Goal: Information Seeking & Learning: Learn about a topic

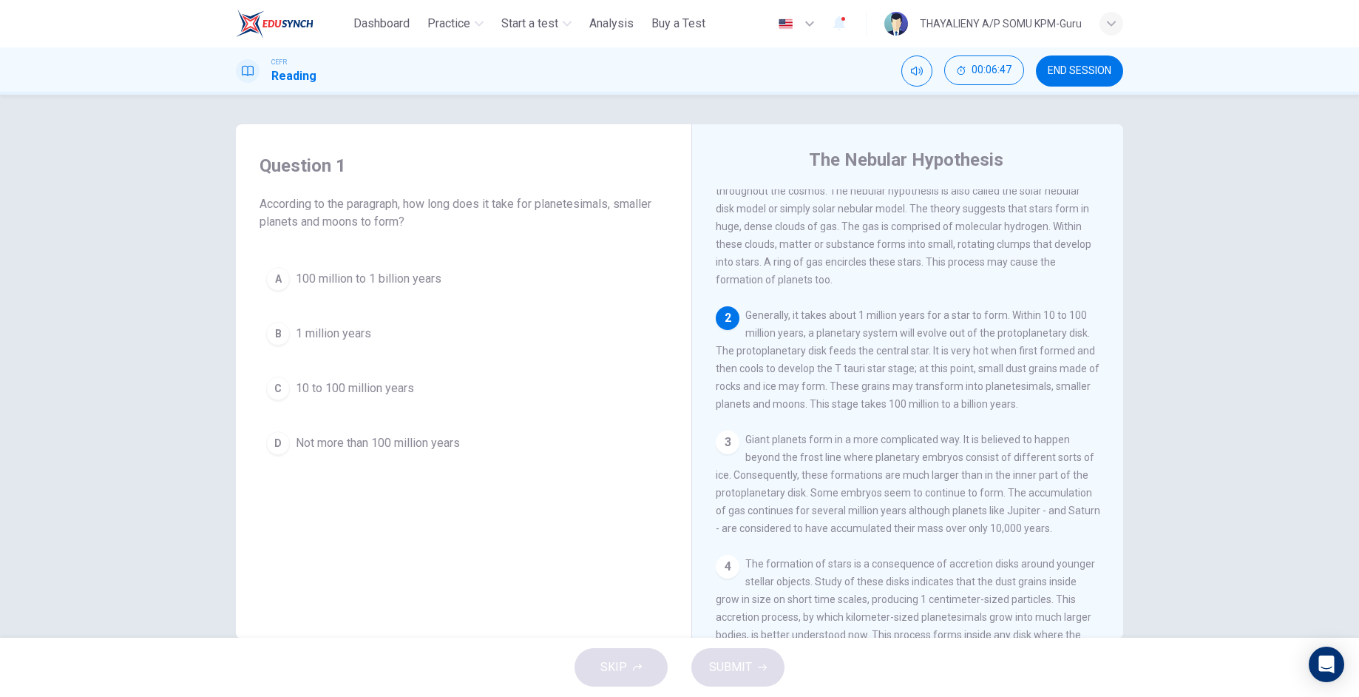
scroll to position [111, 0]
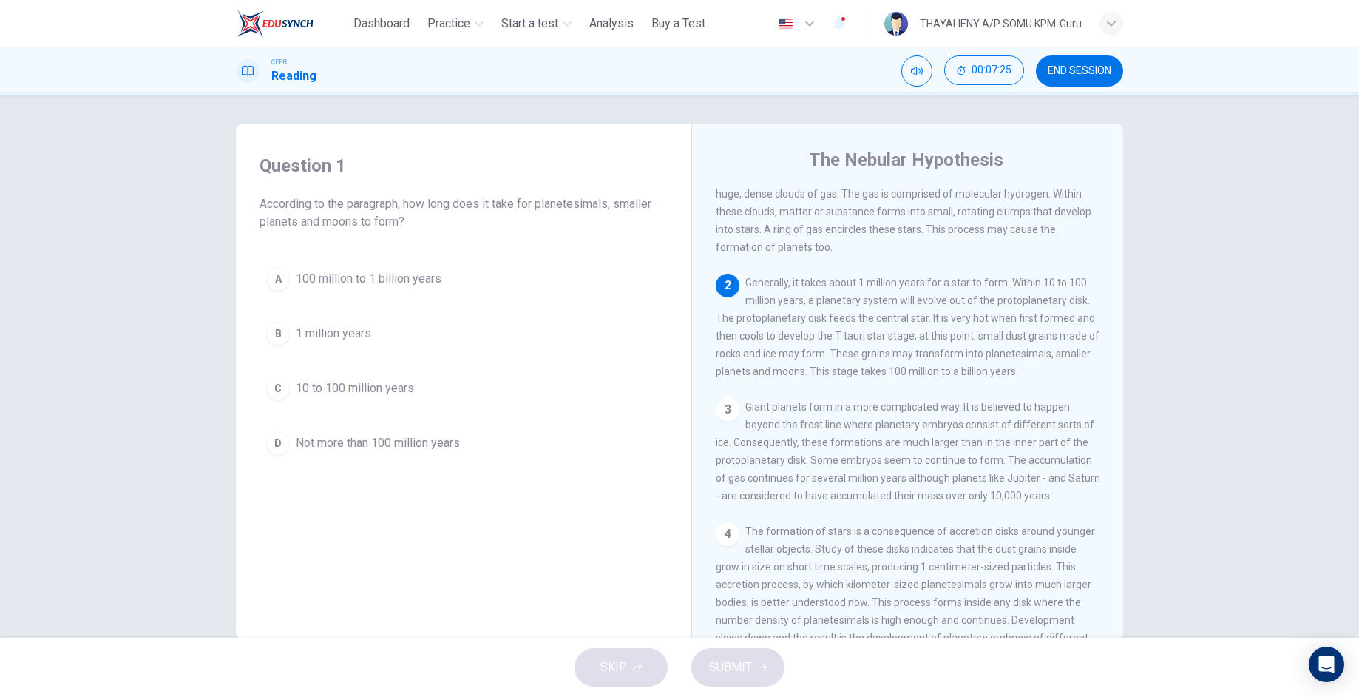
click at [274, 384] on div "C" at bounding box center [278, 388] width 24 height 24
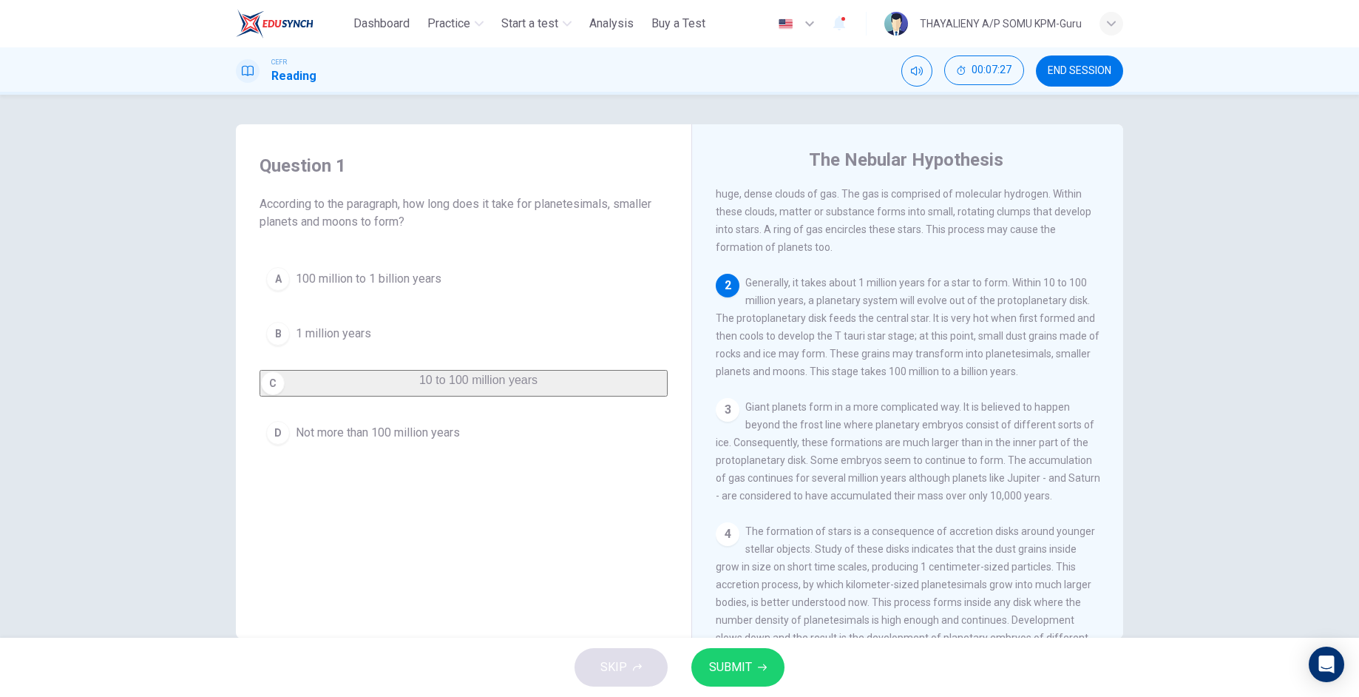
click at [742, 666] on span "SUBMIT" at bounding box center [730, 667] width 43 height 21
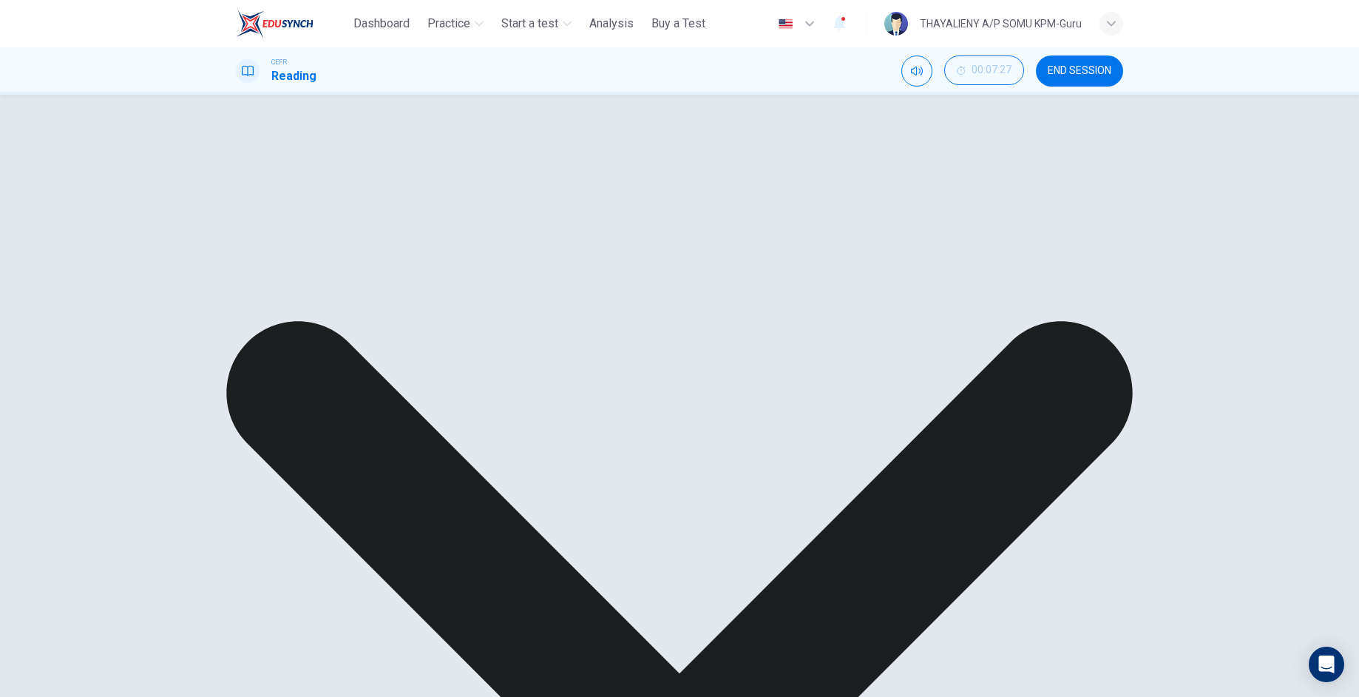
scroll to position [333, 0]
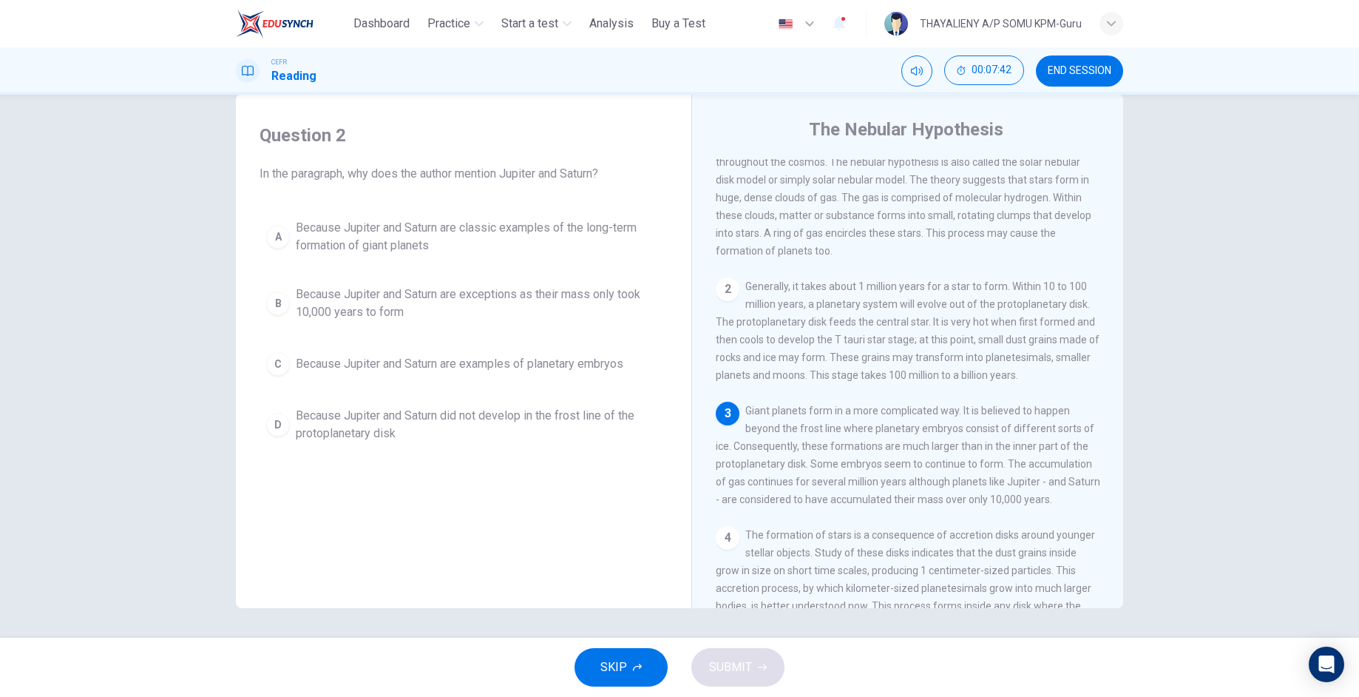
scroll to position [111, 0]
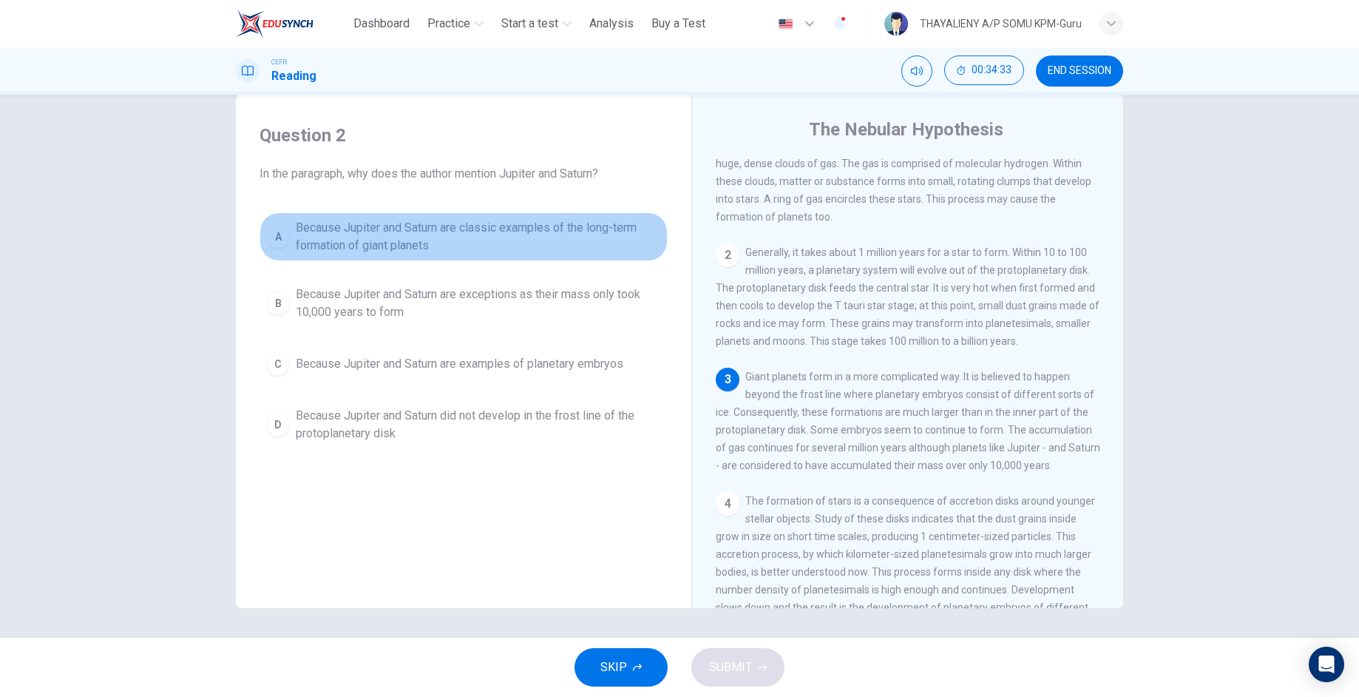
click at [270, 238] on div "A" at bounding box center [278, 237] width 24 height 24
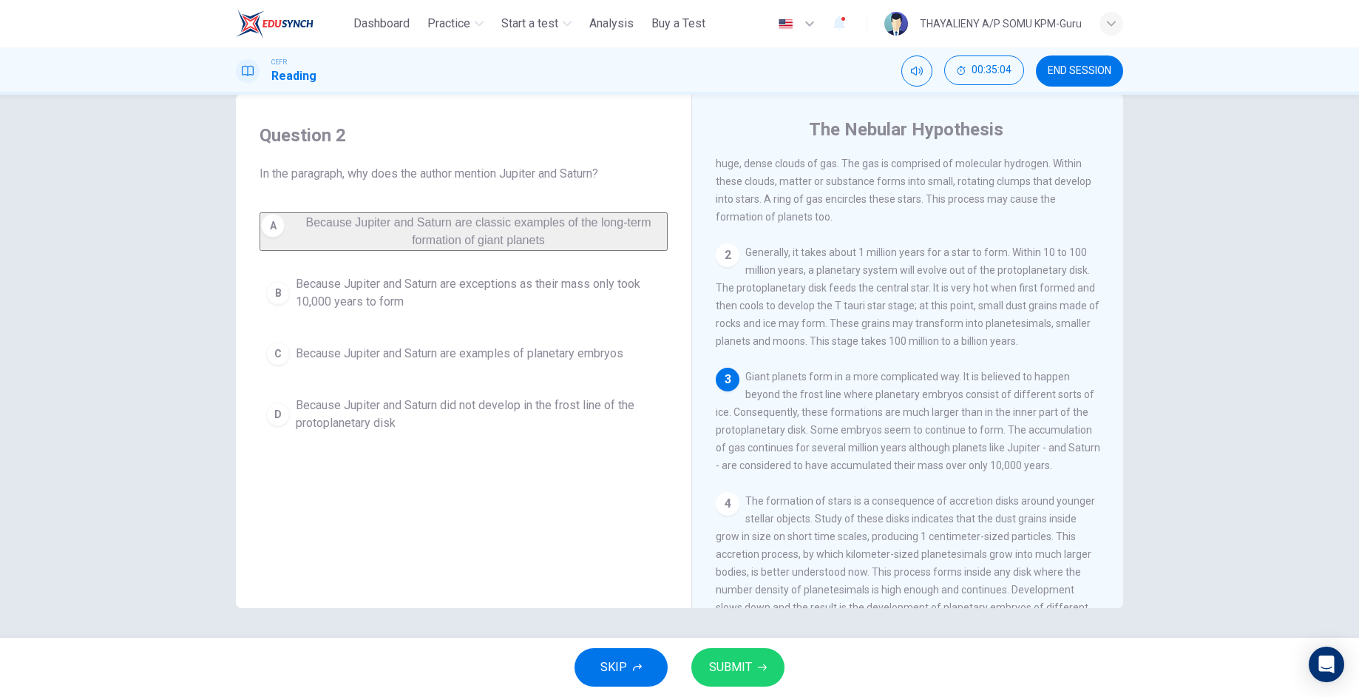
click at [267, 299] on div "B" at bounding box center [278, 293] width 24 height 24
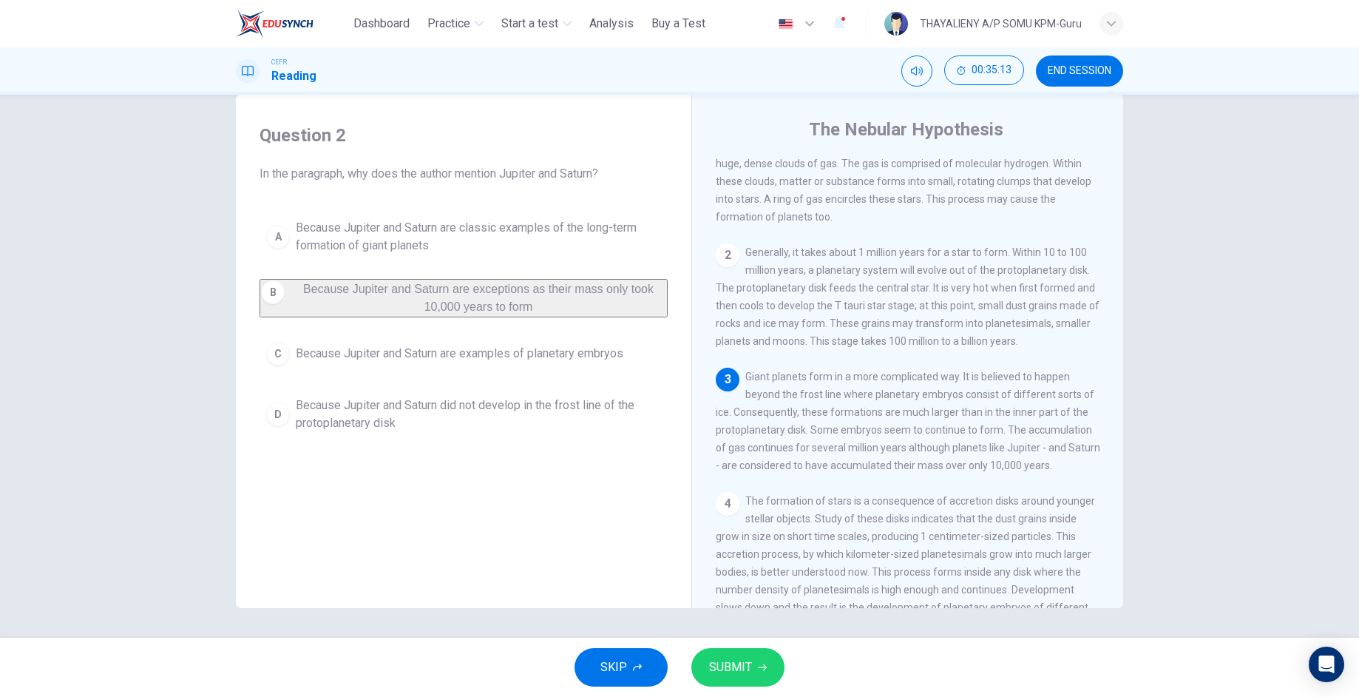
click at [750, 663] on span "SUBMIT" at bounding box center [730, 667] width 43 height 21
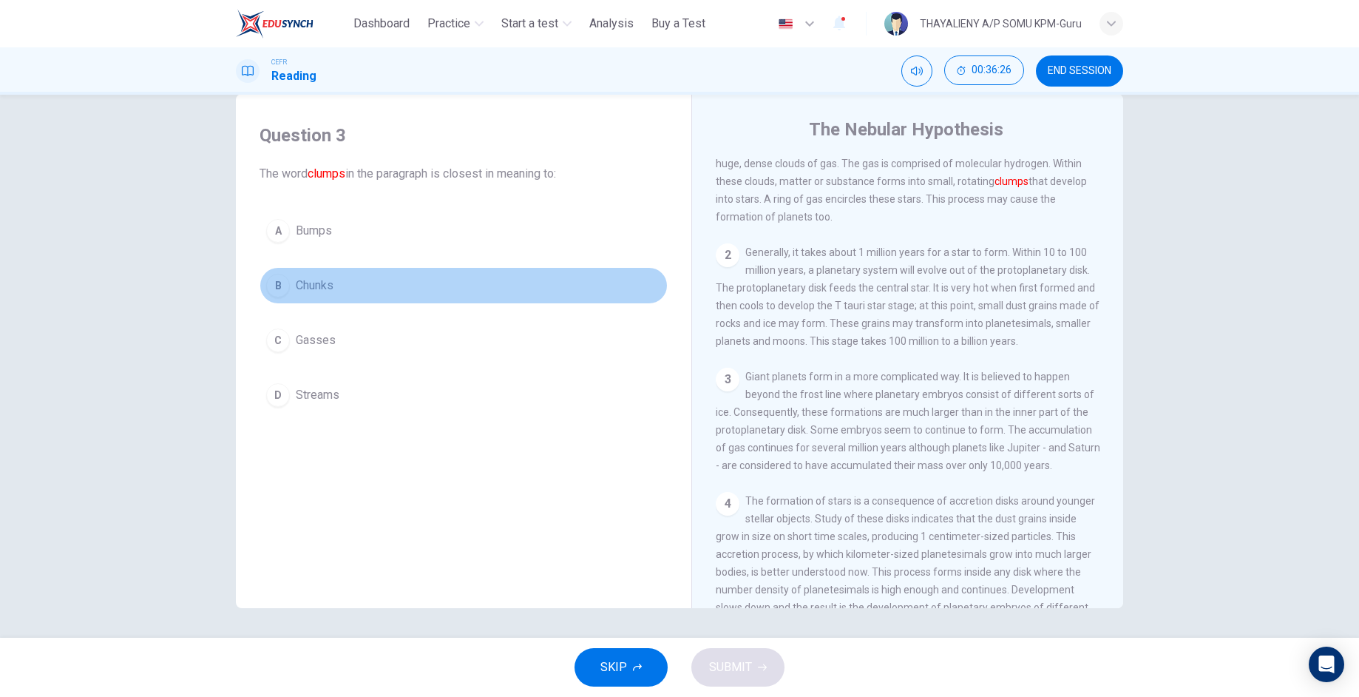
click at [276, 284] on div "B" at bounding box center [278, 286] width 24 height 24
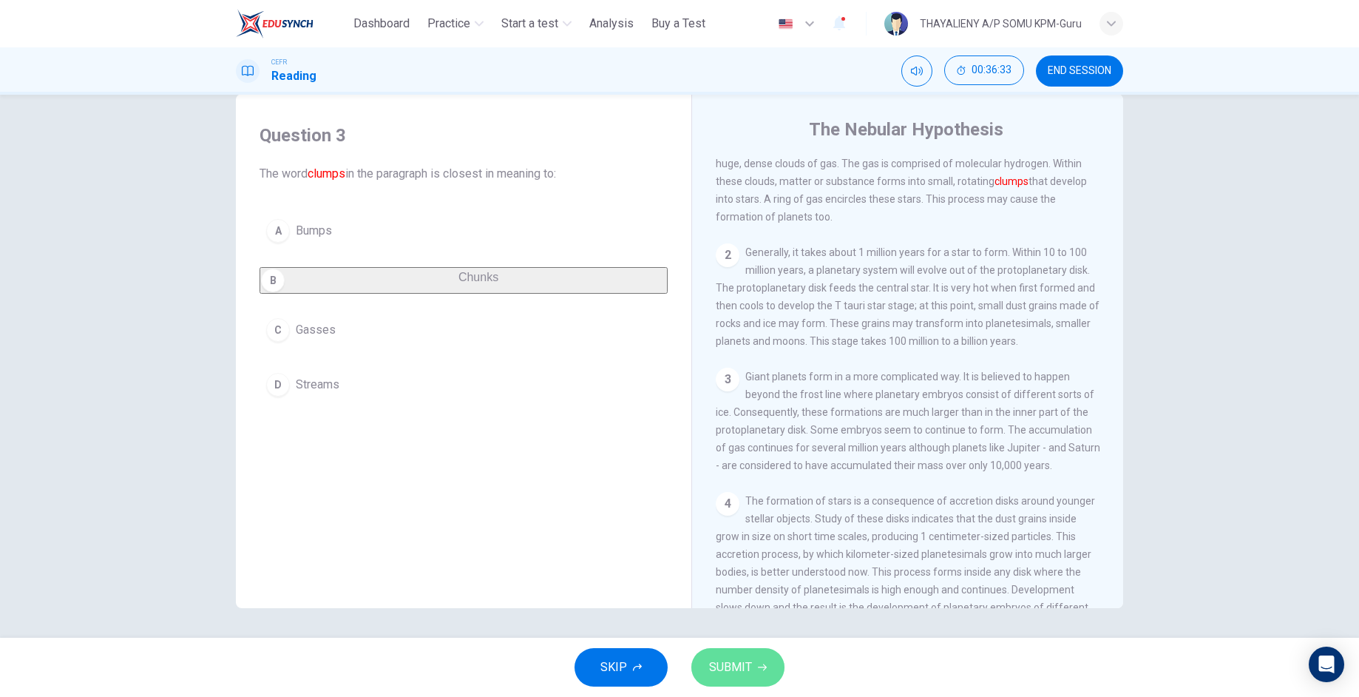
click at [748, 661] on span "SUBMIT" at bounding box center [730, 667] width 43 height 21
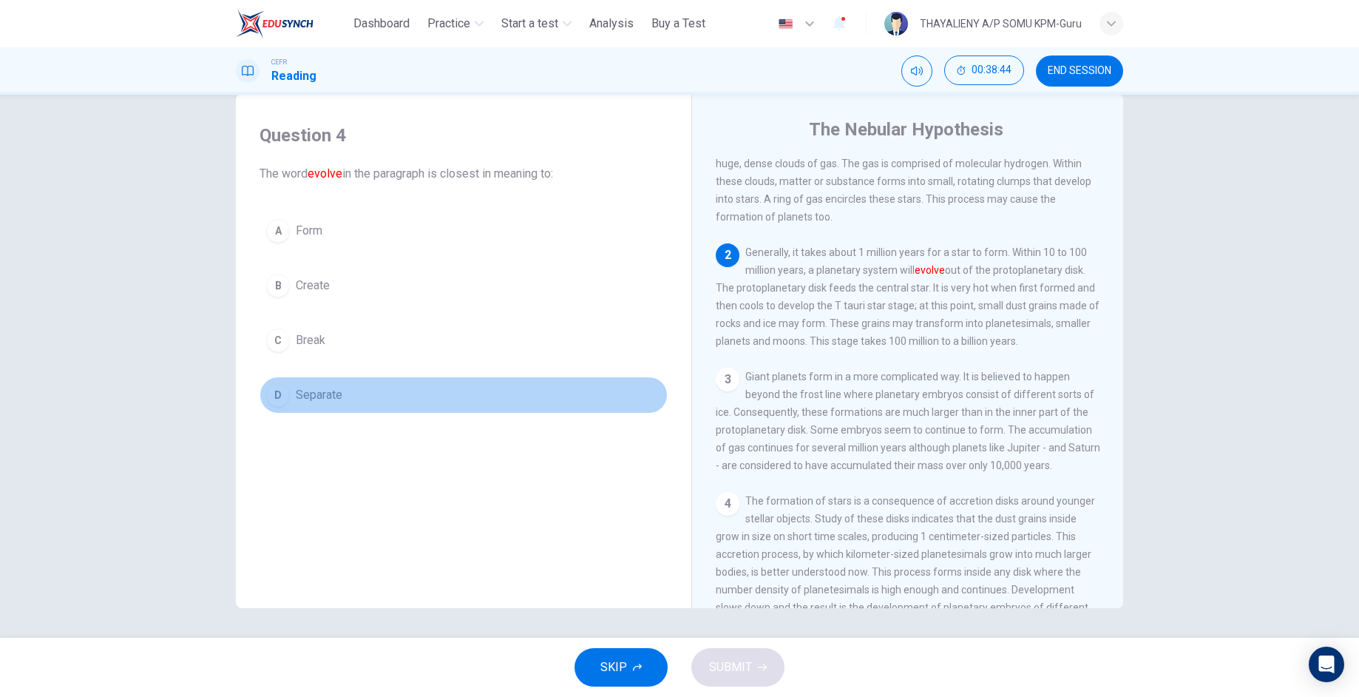
click at [277, 394] on div "D" at bounding box center [278, 395] width 24 height 24
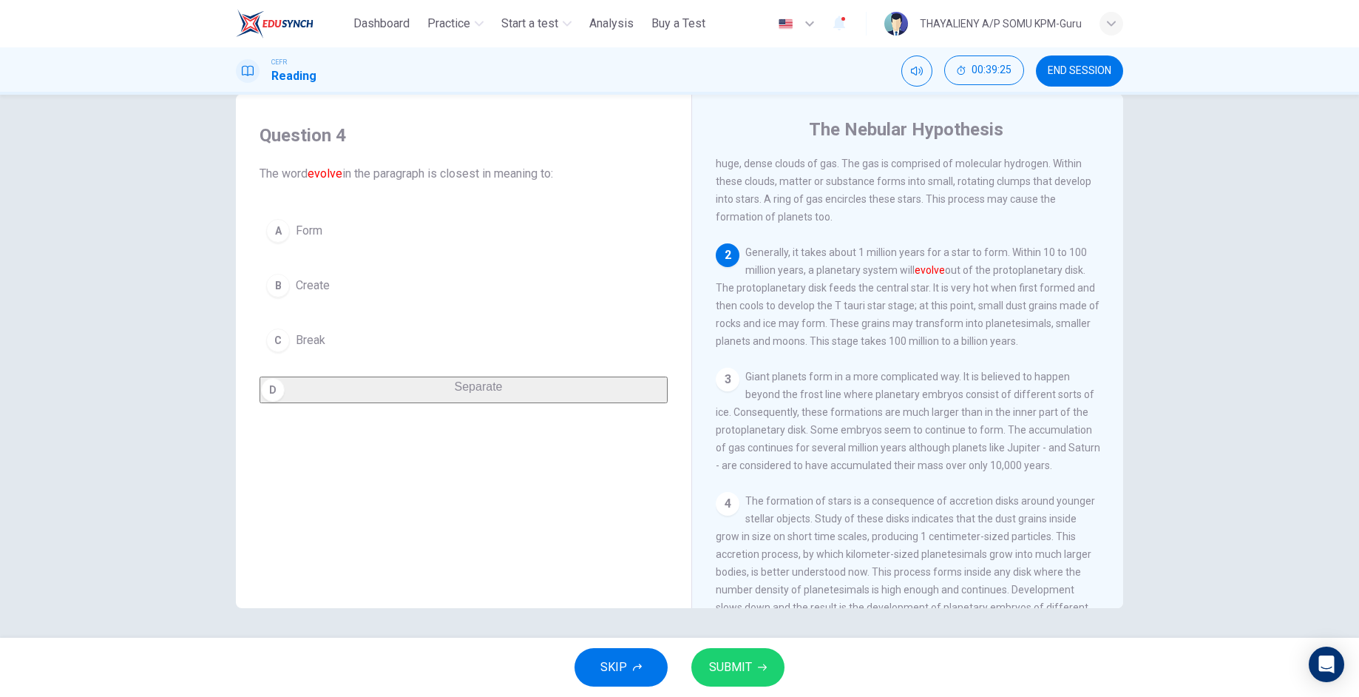
click at [724, 674] on button "SUBMIT" at bounding box center [737, 667] width 93 height 38
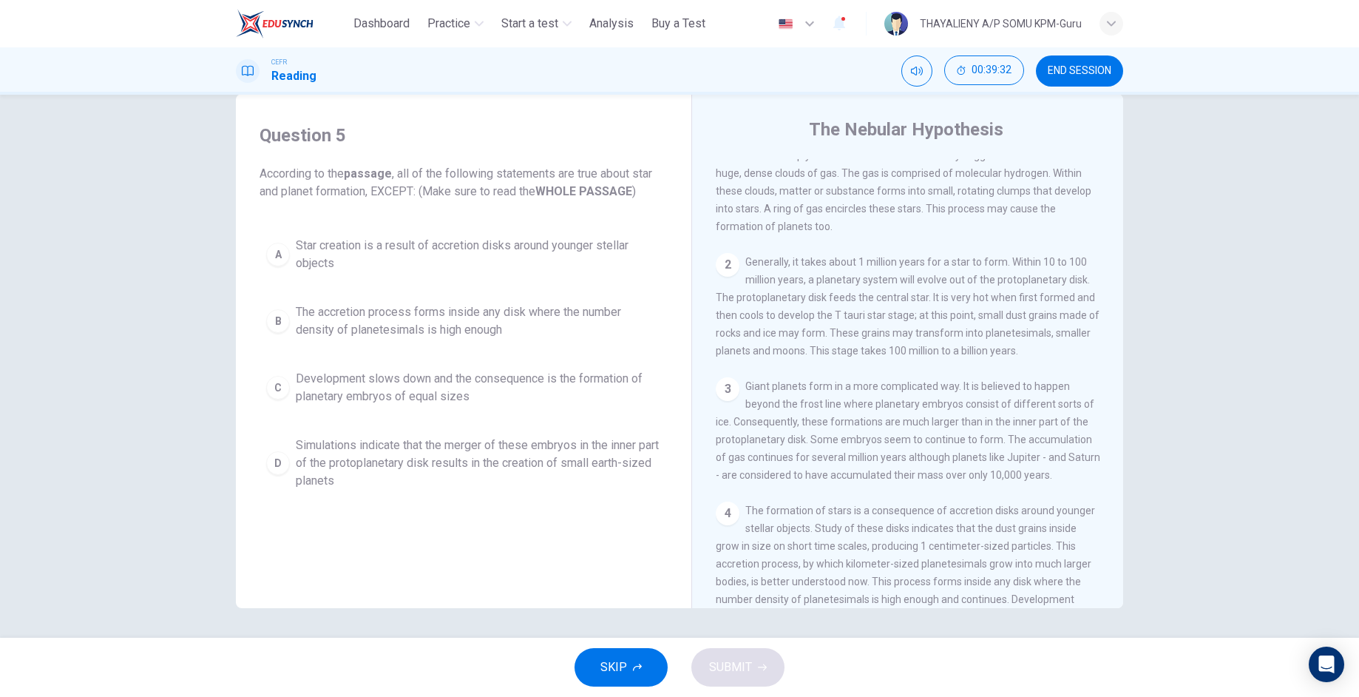
scroll to position [0, 0]
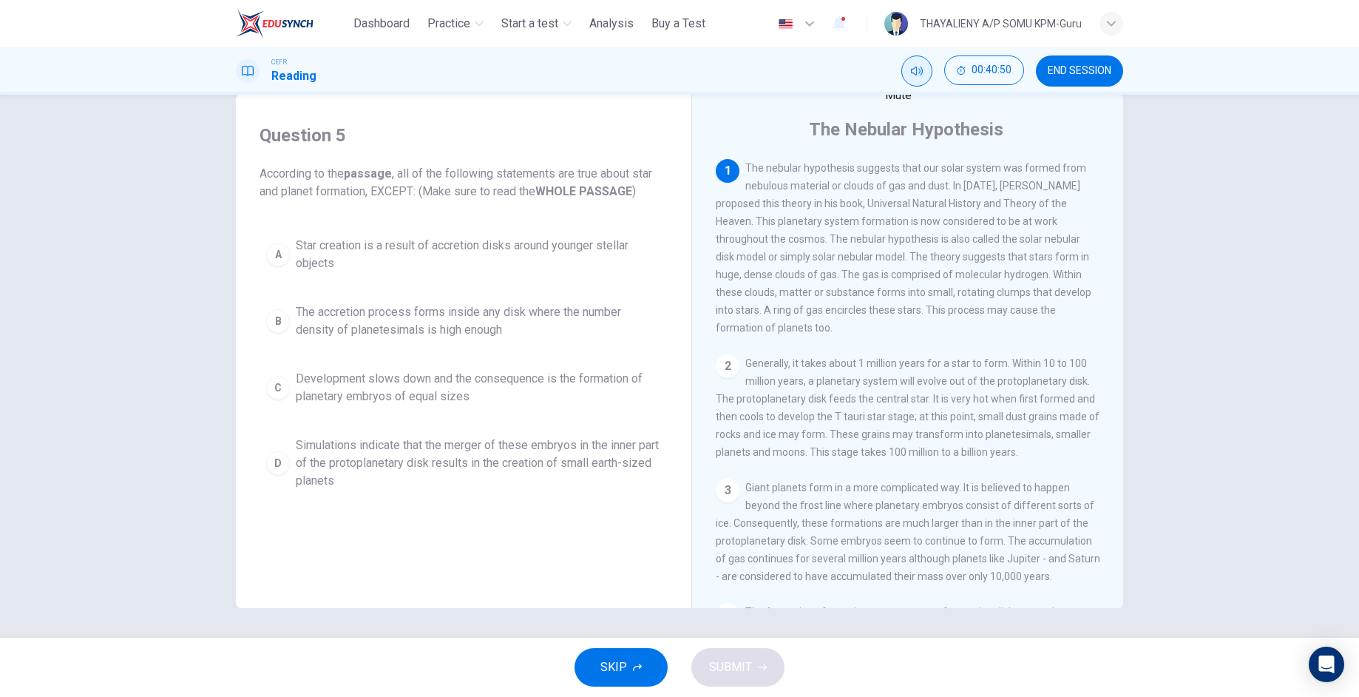
click at [918, 67] on icon "Mute" at bounding box center [917, 71] width 12 height 12
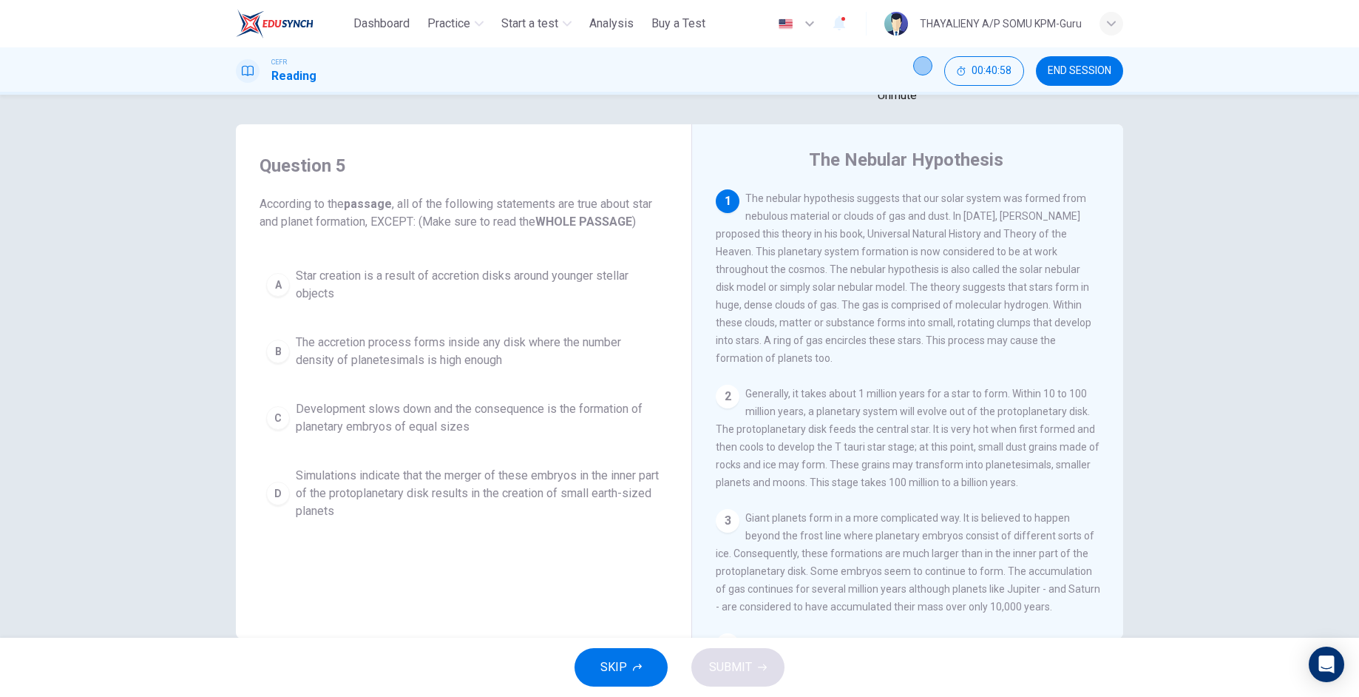
click at [923, 66] on icon "Unmute" at bounding box center [923, 66] width 0 height 0
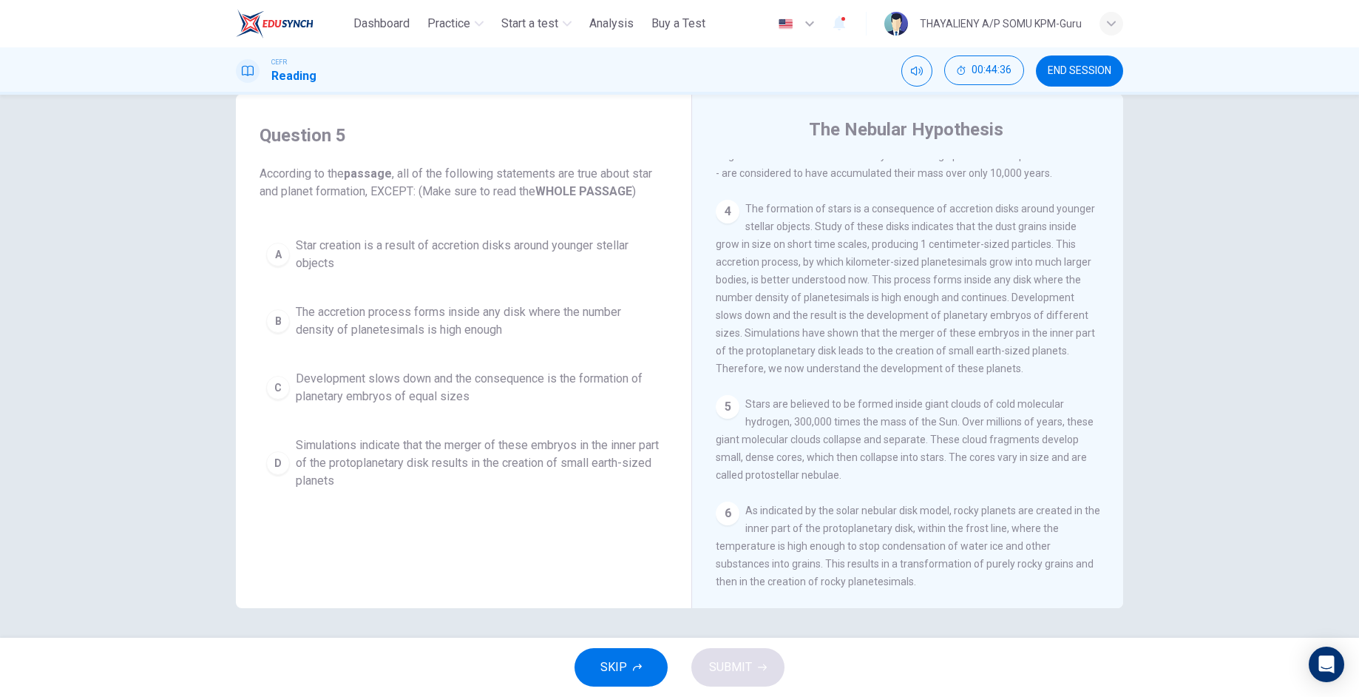
scroll to position [434, 0]
click at [277, 385] on div "C" at bounding box center [278, 388] width 24 height 24
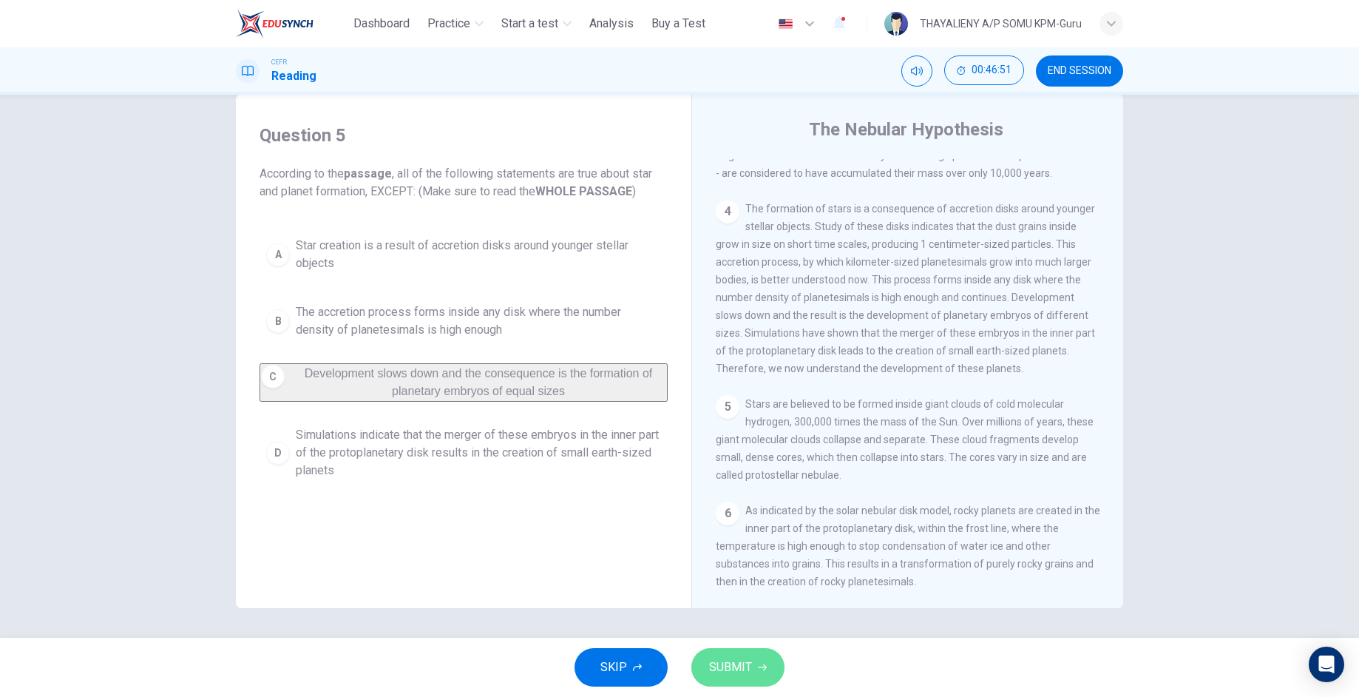
click at [739, 666] on span "SUBMIT" at bounding box center [730, 667] width 43 height 21
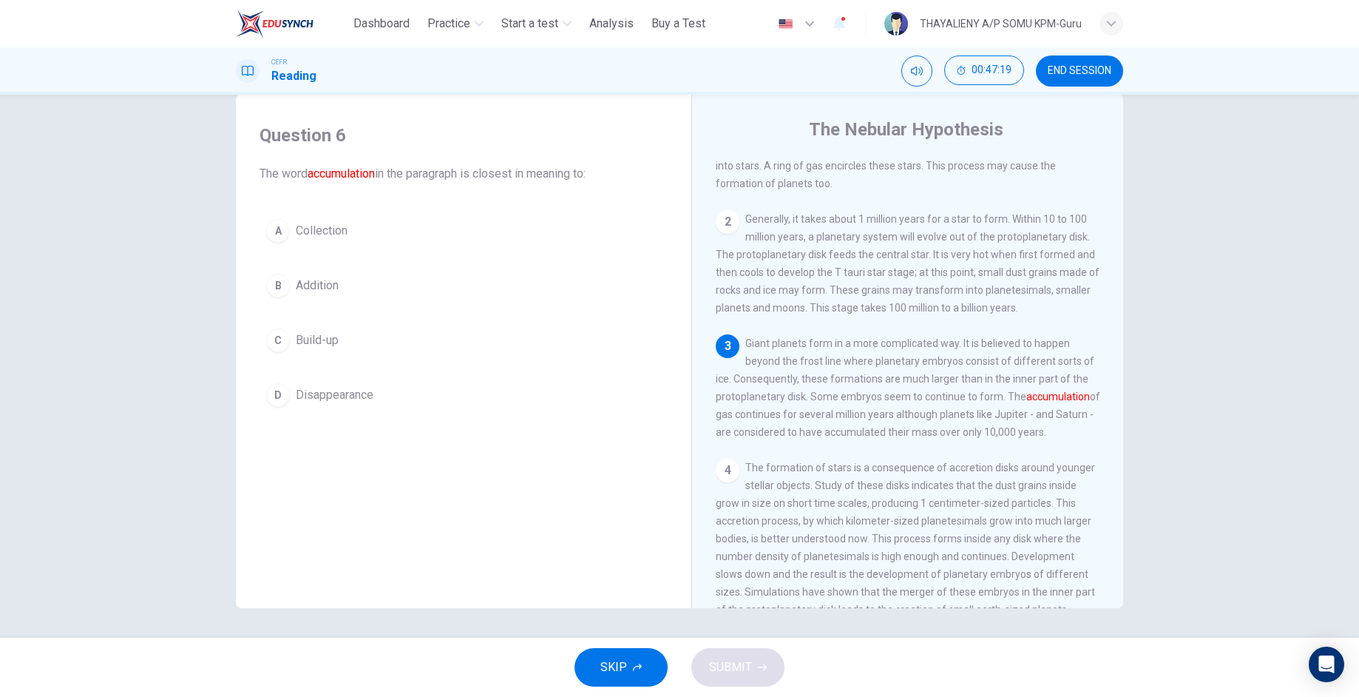
scroll to position [101, 0]
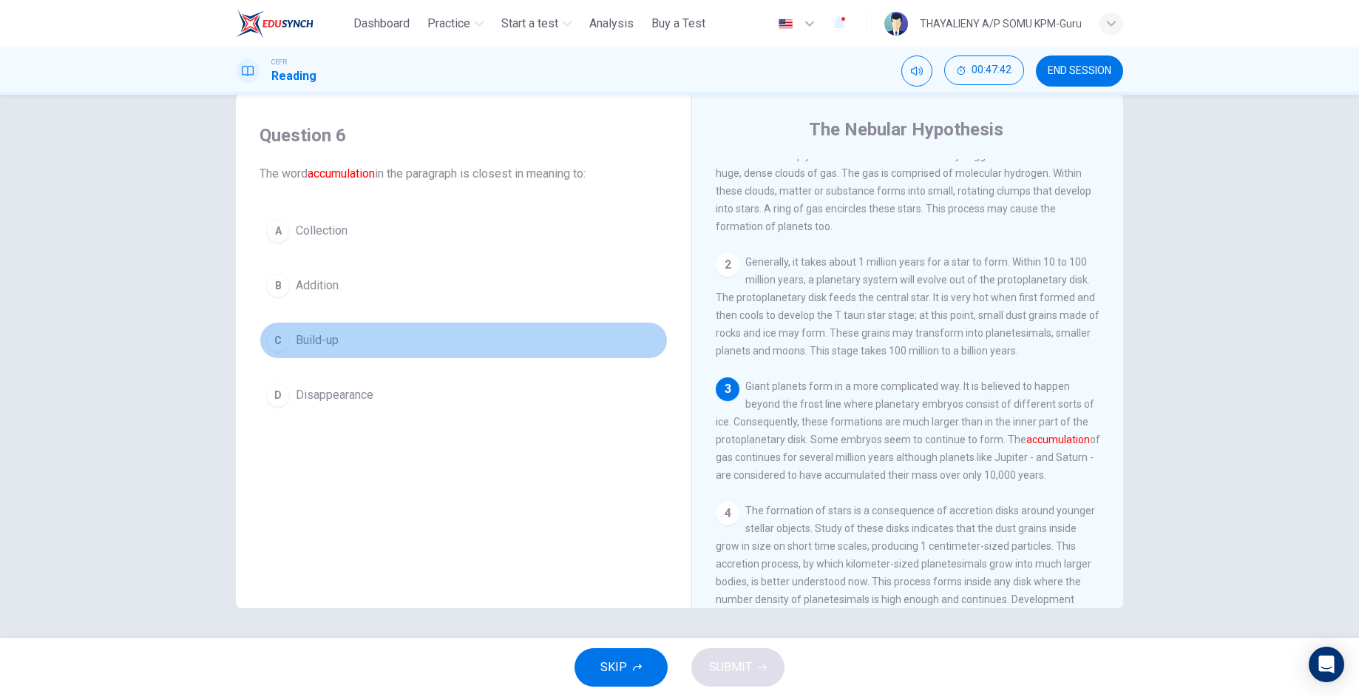
click at [275, 332] on div "C" at bounding box center [278, 340] width 24 height 24
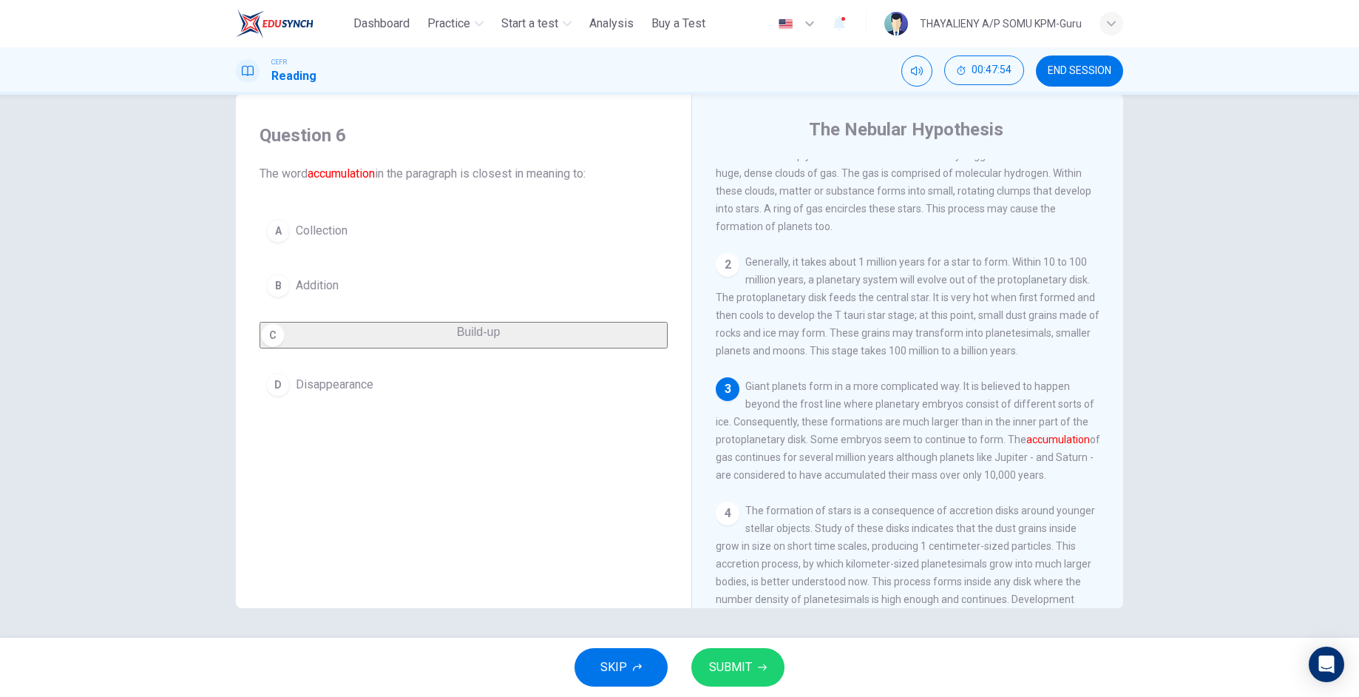
click at [709, 671] on span "SUBMIT" at bounding box center [730, 667] width 43 height 21
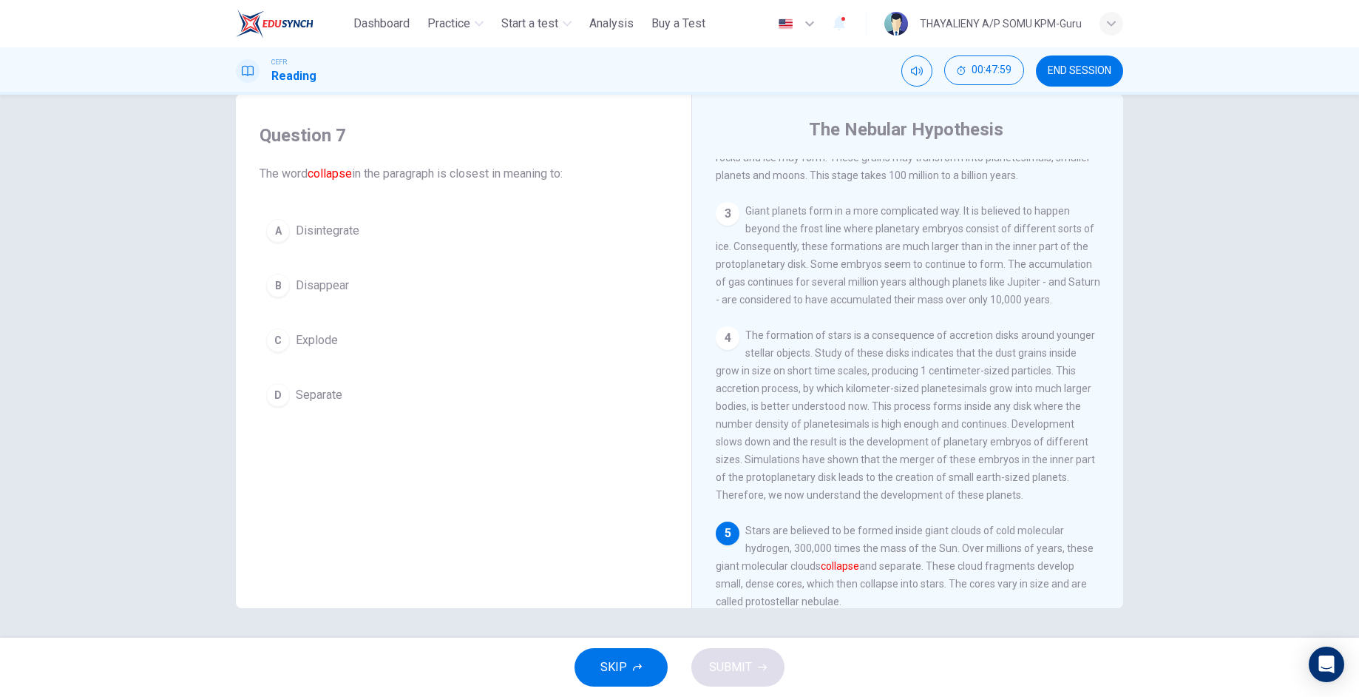
scroll to position [434, 0]
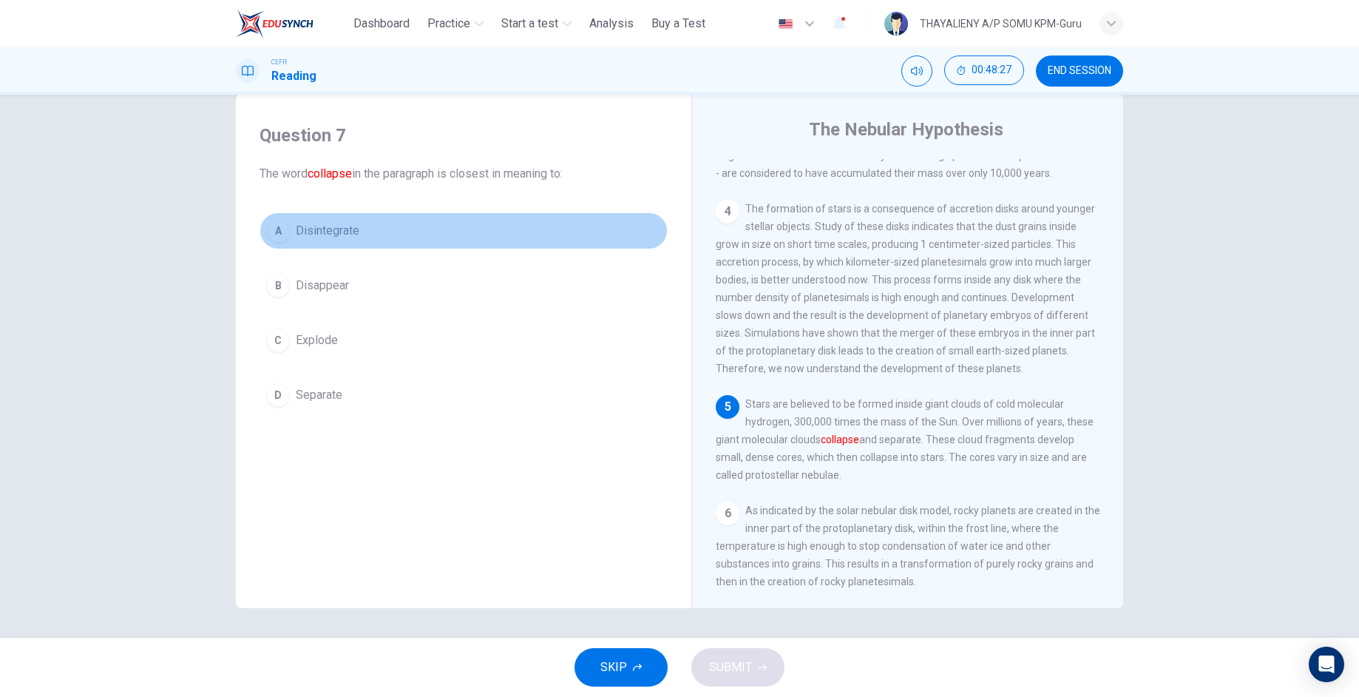
click at [280, 225] on div "A" at bounding box center [278, 231] width 24 height 24
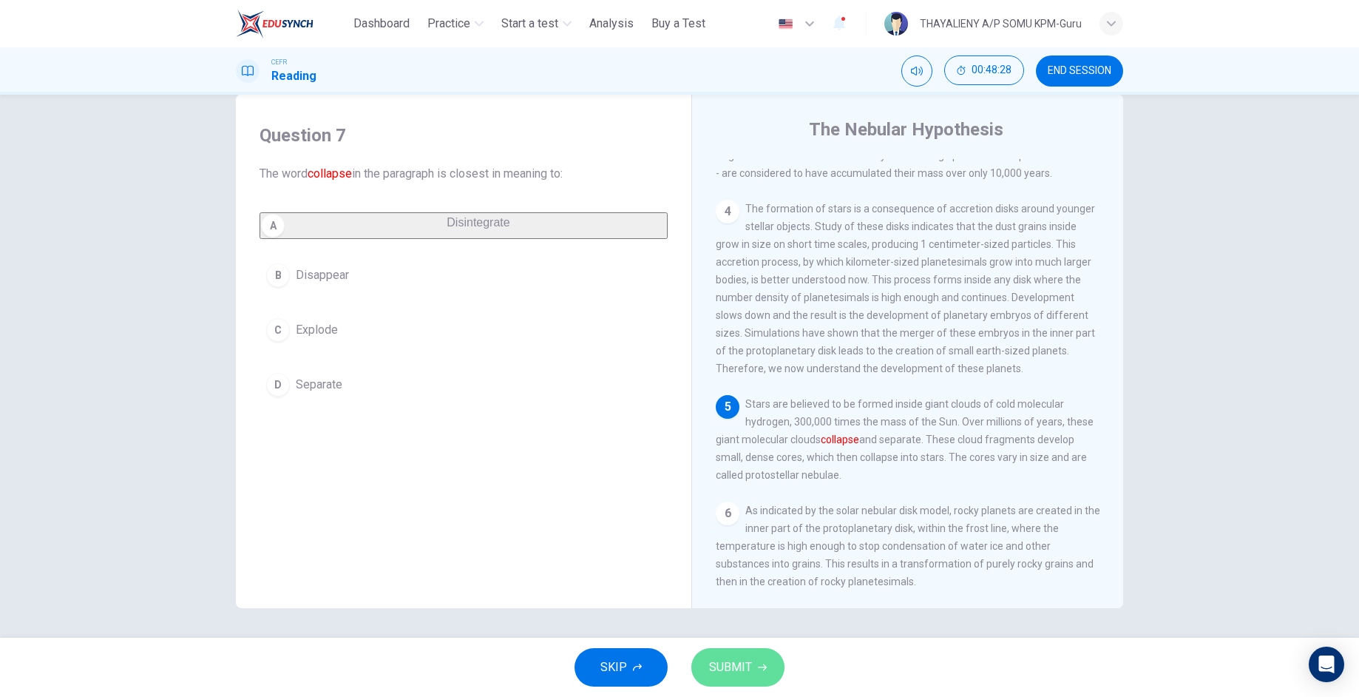
click at [745, 677] on button "SUBMIT" at bounding box center [737, 667] width 93 height 38
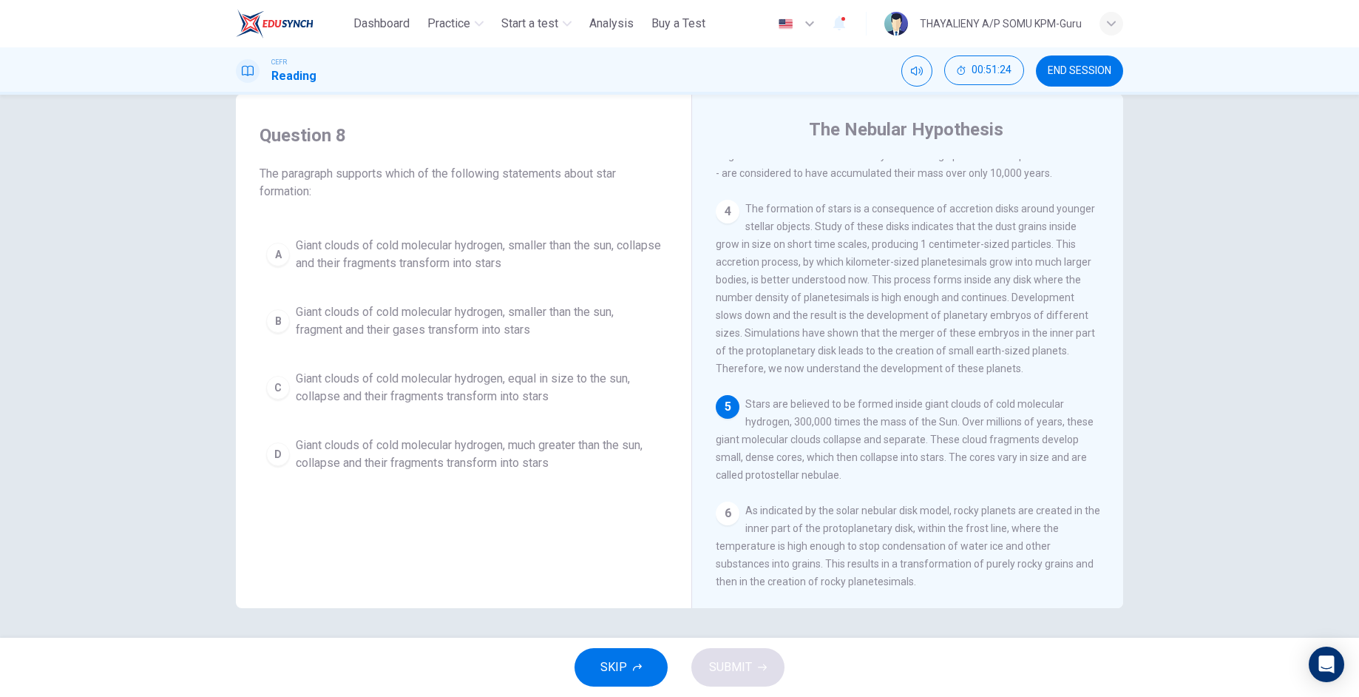
click at [828, 546] on span "As indicated by the solar nebular disk model, rocky planets are created in the …" at bounding box center [908, 545] width 385 height 83
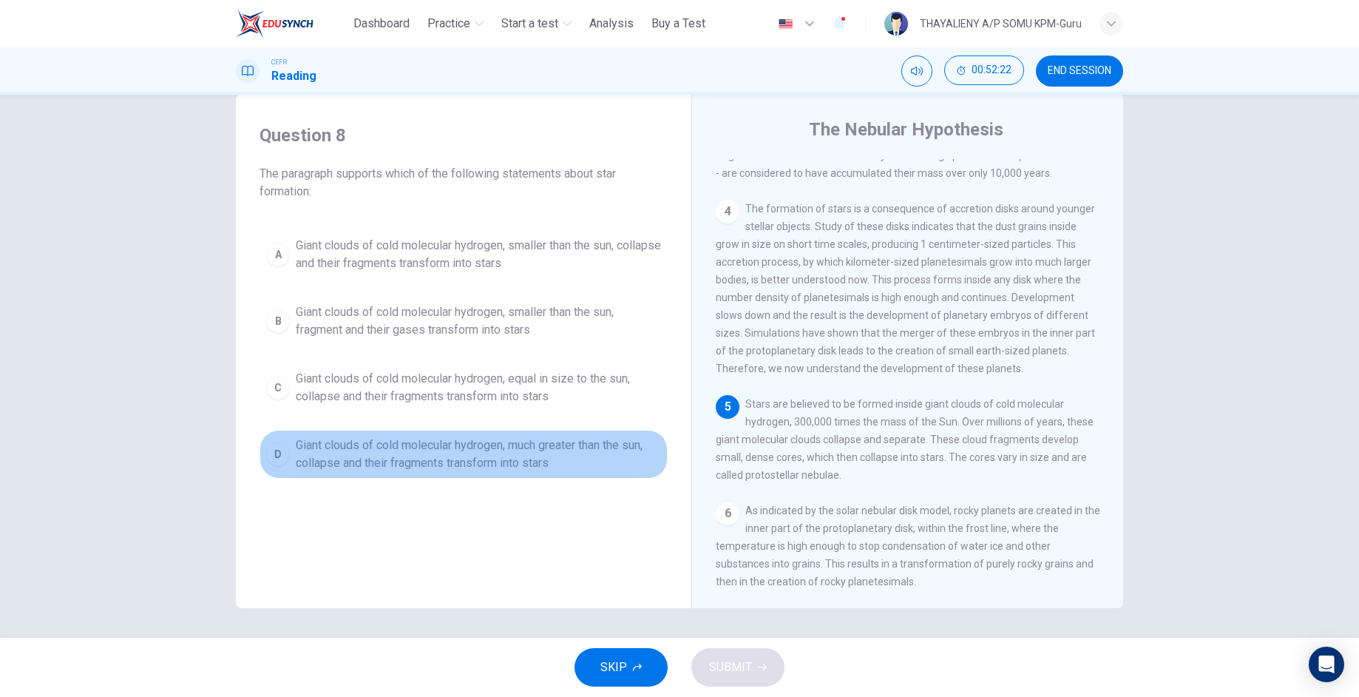
click at [281, 450] on button "D Giant clouds of cold molecular hydrogen, much greater than the sun, collapse …" at bounding box center [464, 454] width 408 height 49
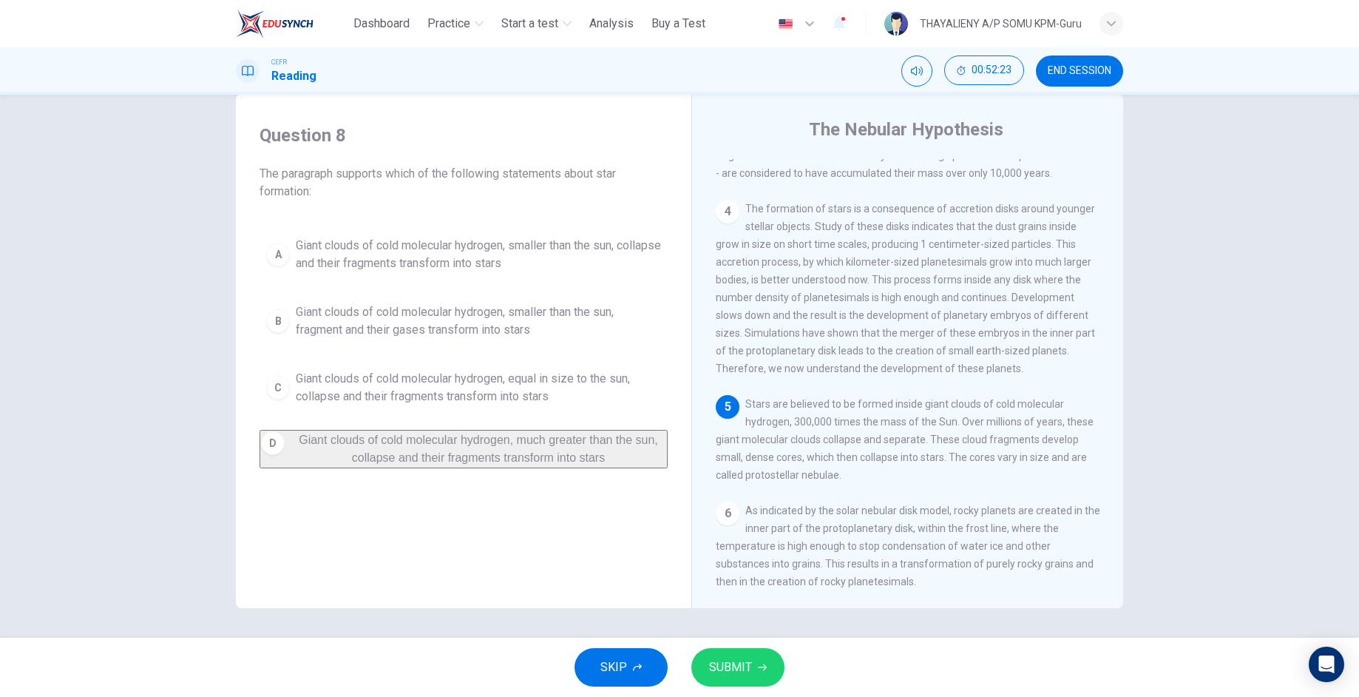
click at [702, 651] on button "SUBMIT" at bounding box center [737, 667] width 93 height 38
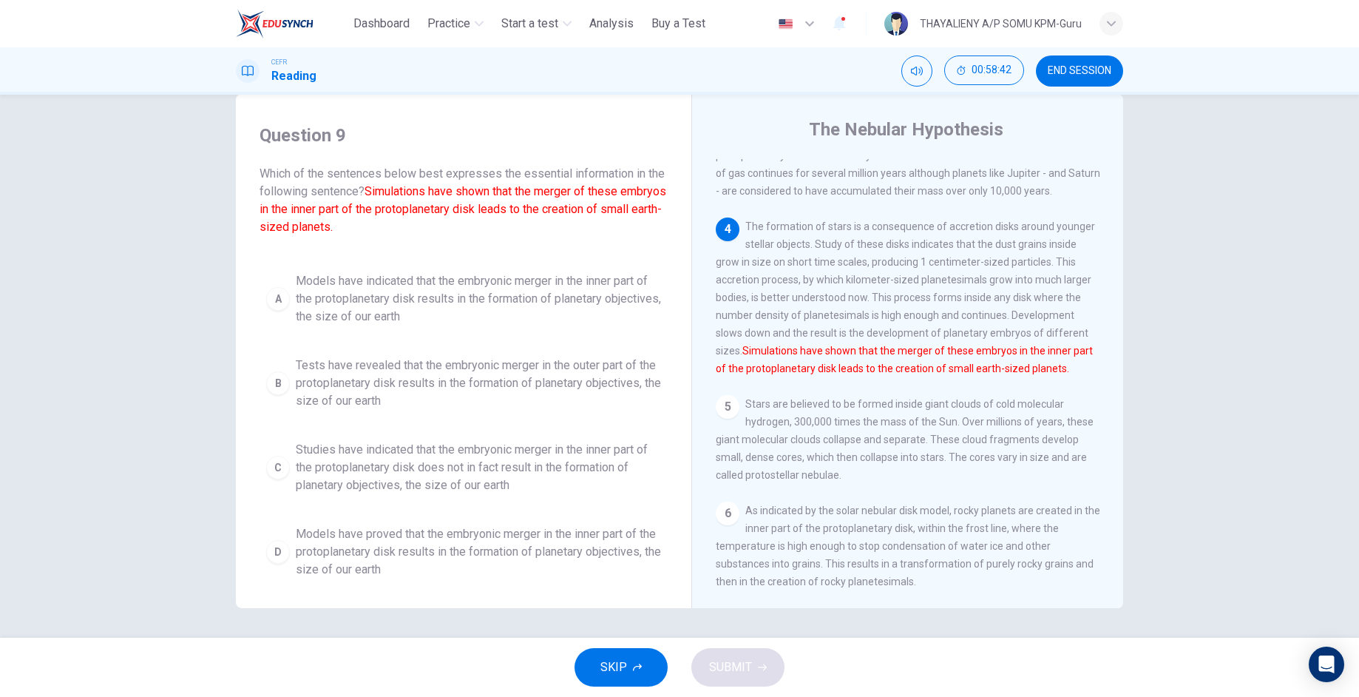
click at [271, 297] on div "A" at bounding box center [278, 299] width 24 height 24
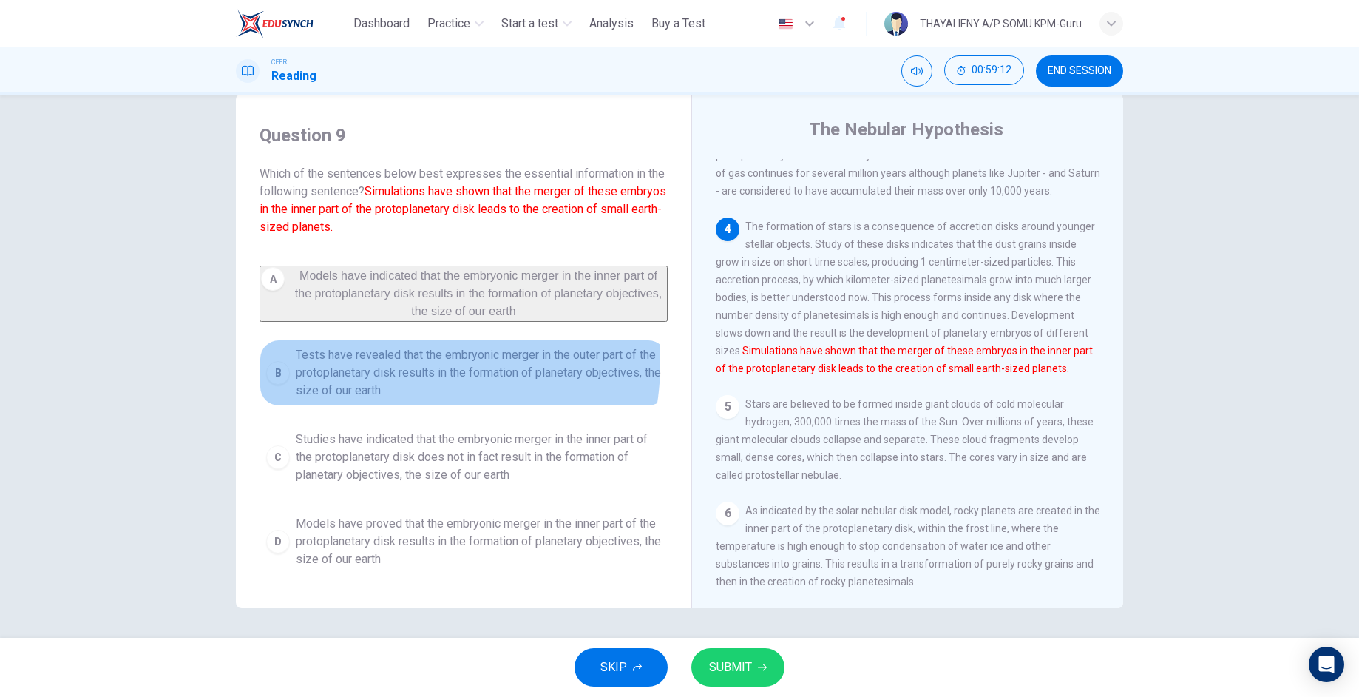
click at [390, 373] on span "Tests have revealed that the embryonic merger in the outer part of the protopla…" at bounding box center [478, 372] width 365 height 53
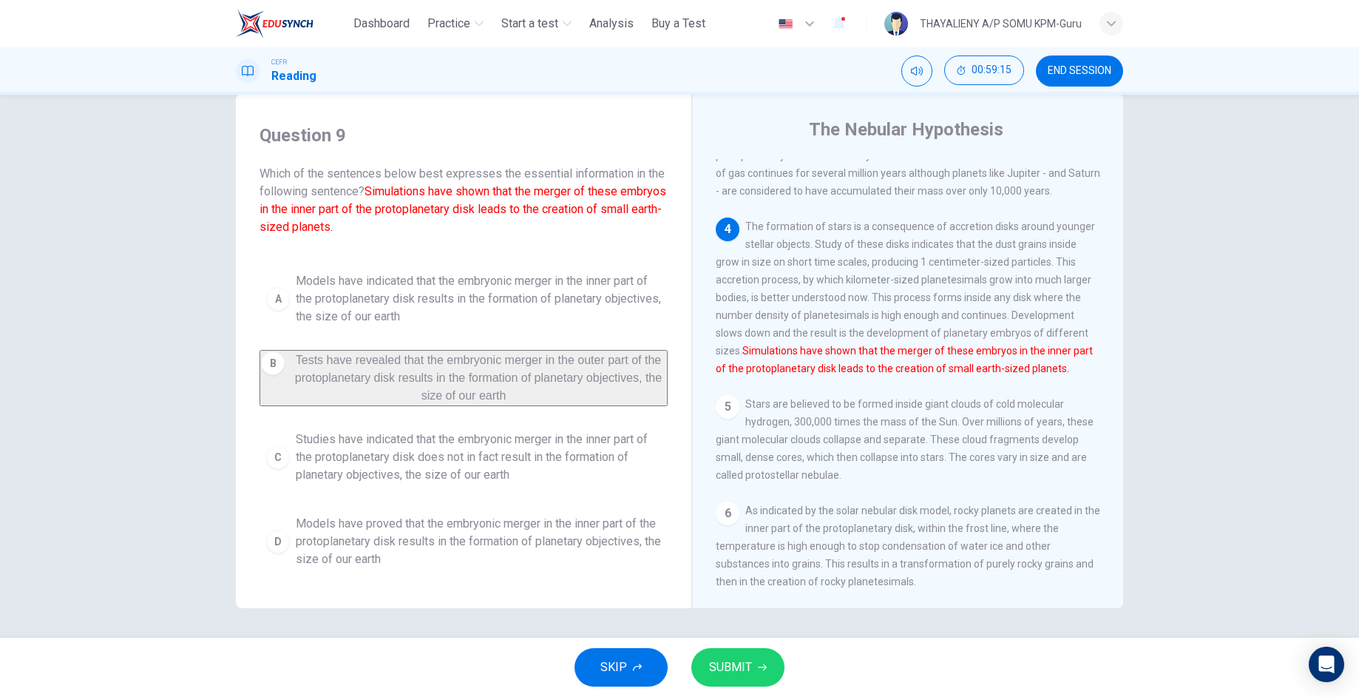
click at [711, 660] on span "SUBMIT" at bounding box center [730, 667] width 43 height 21
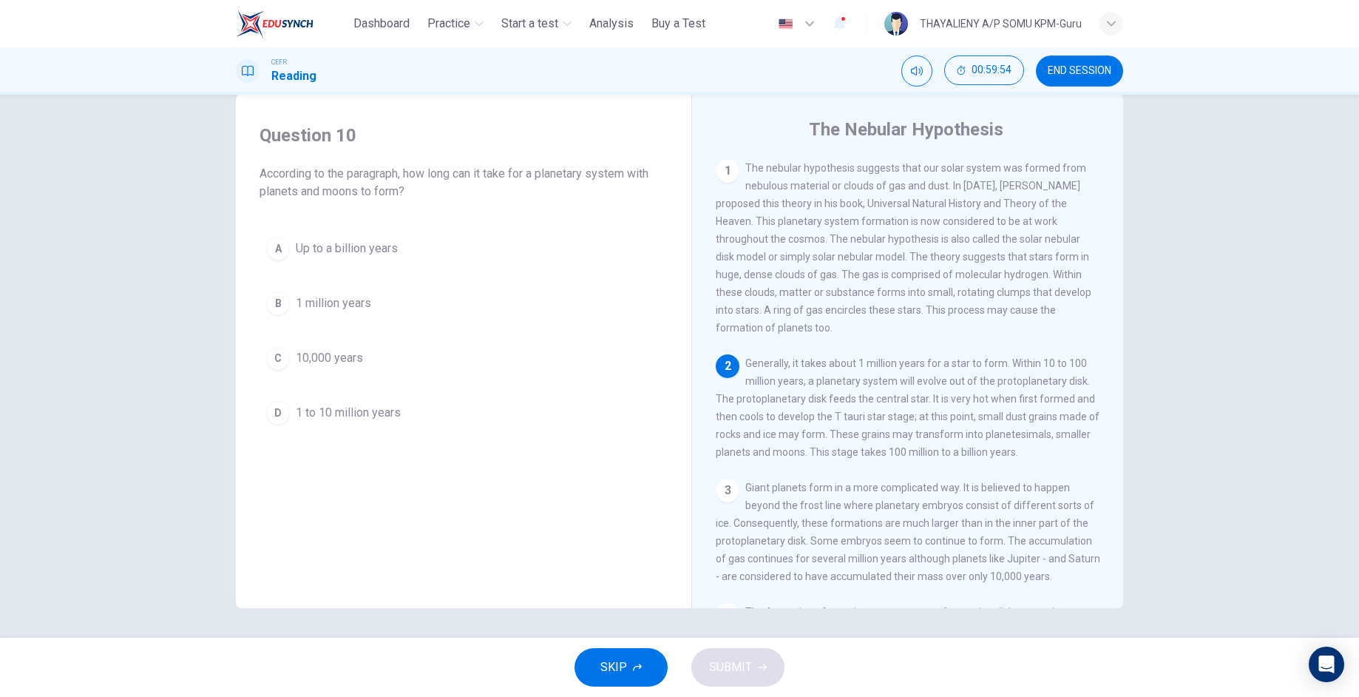
scroll to position [0, 0]
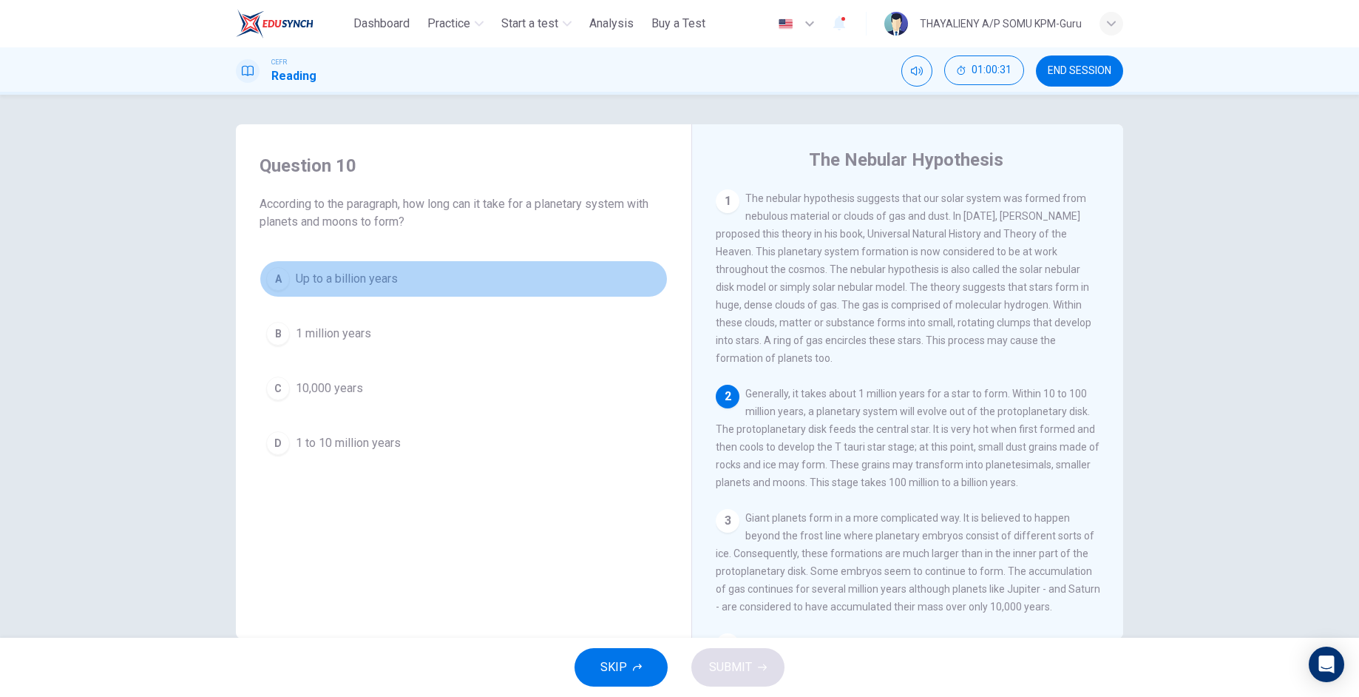
click at [272, 282] on div "A" at bounding box center [278, 279] width 24 height 24
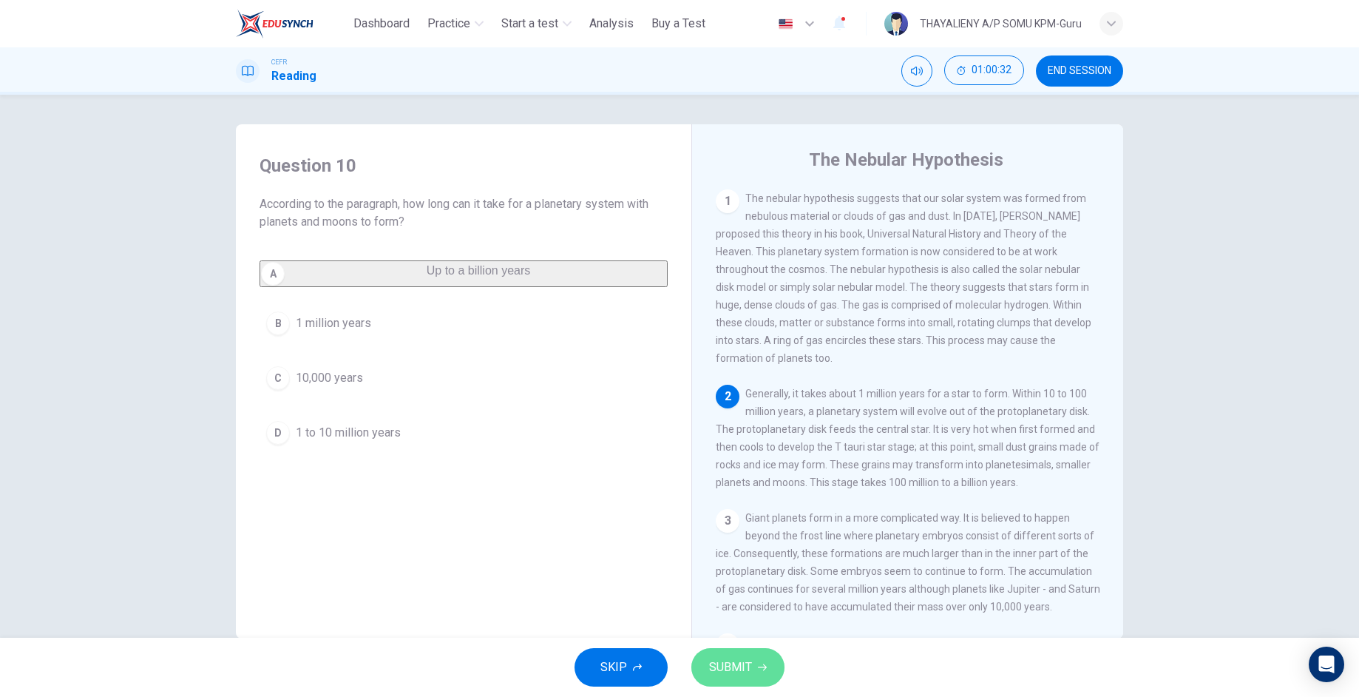
click at [736, 650] on button "SUBMIT" at bounding box center [737, 667] width 93 height 38
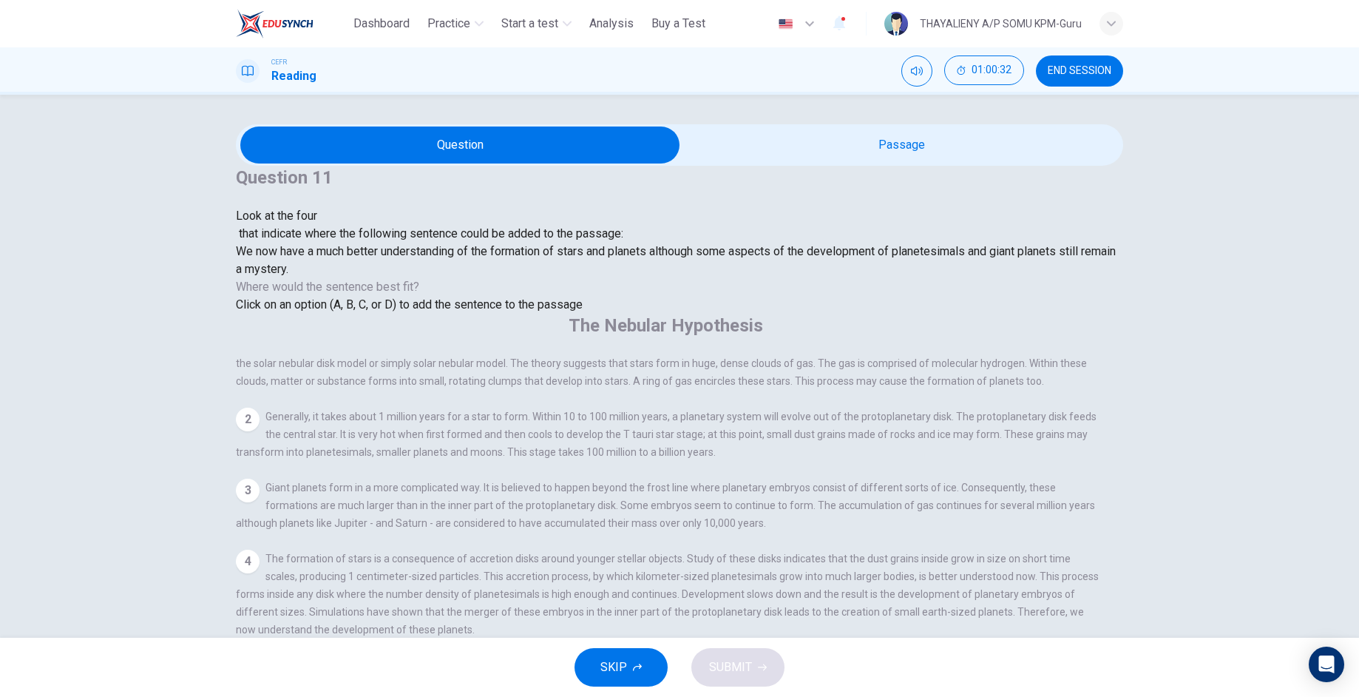
scroll to position [478, 0]
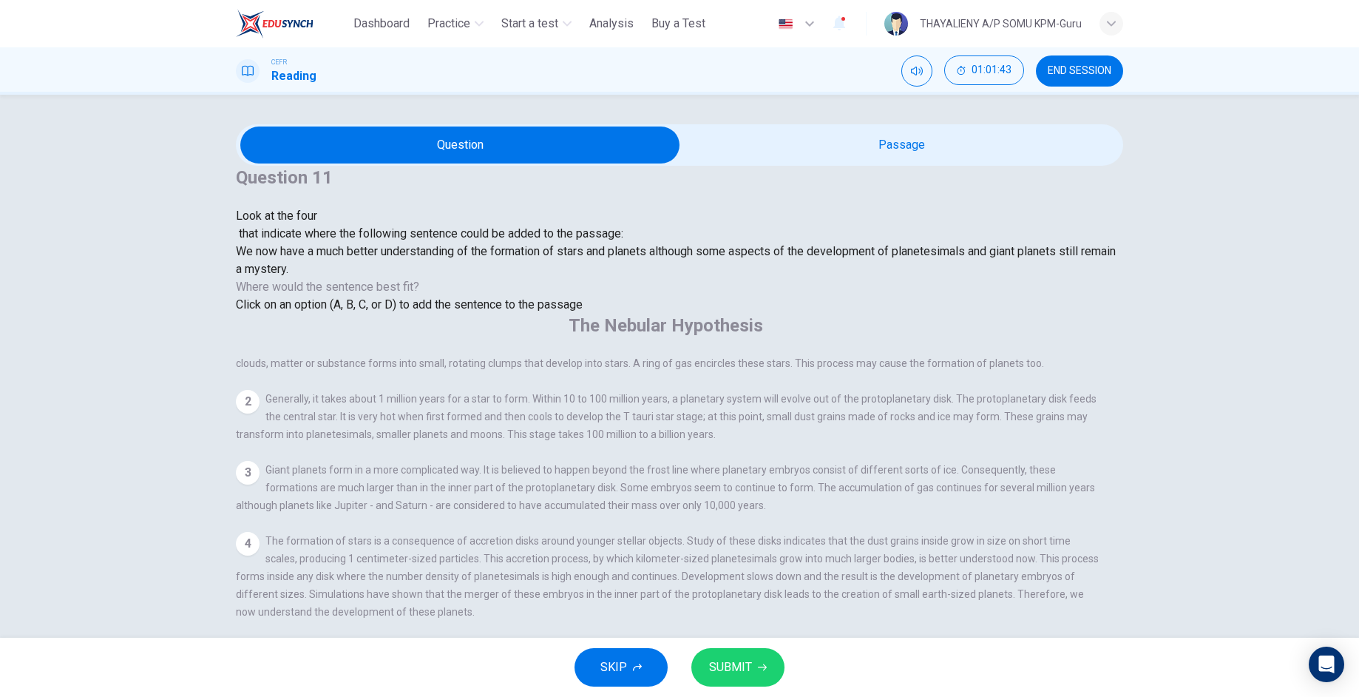
scroll to position [30, 0]
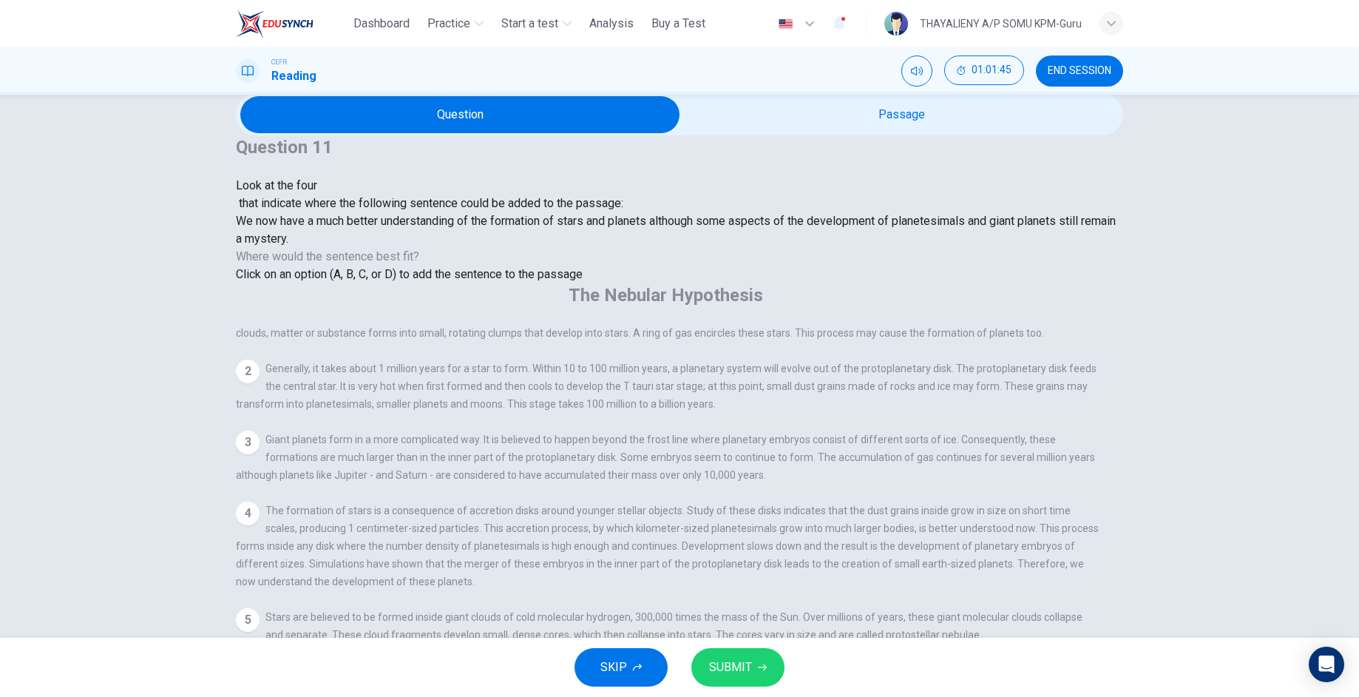
click at [375, 665] on input at bounding box center [324, 671] width 102 height 13
click at [749, 666] on span "SUBMIT" at bounding box center [730, 667] width 43 height 21
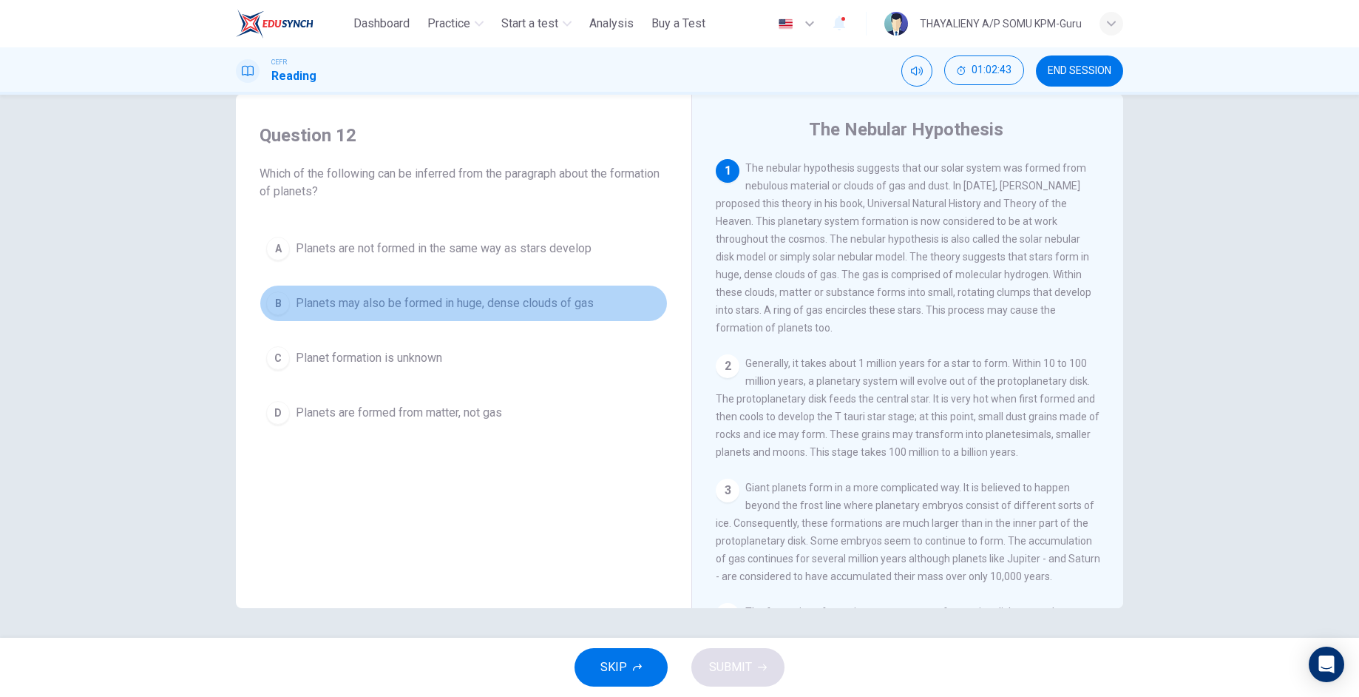
click at [275, 306] on div "B" at bounding box center [278, 303] width 24 height 24
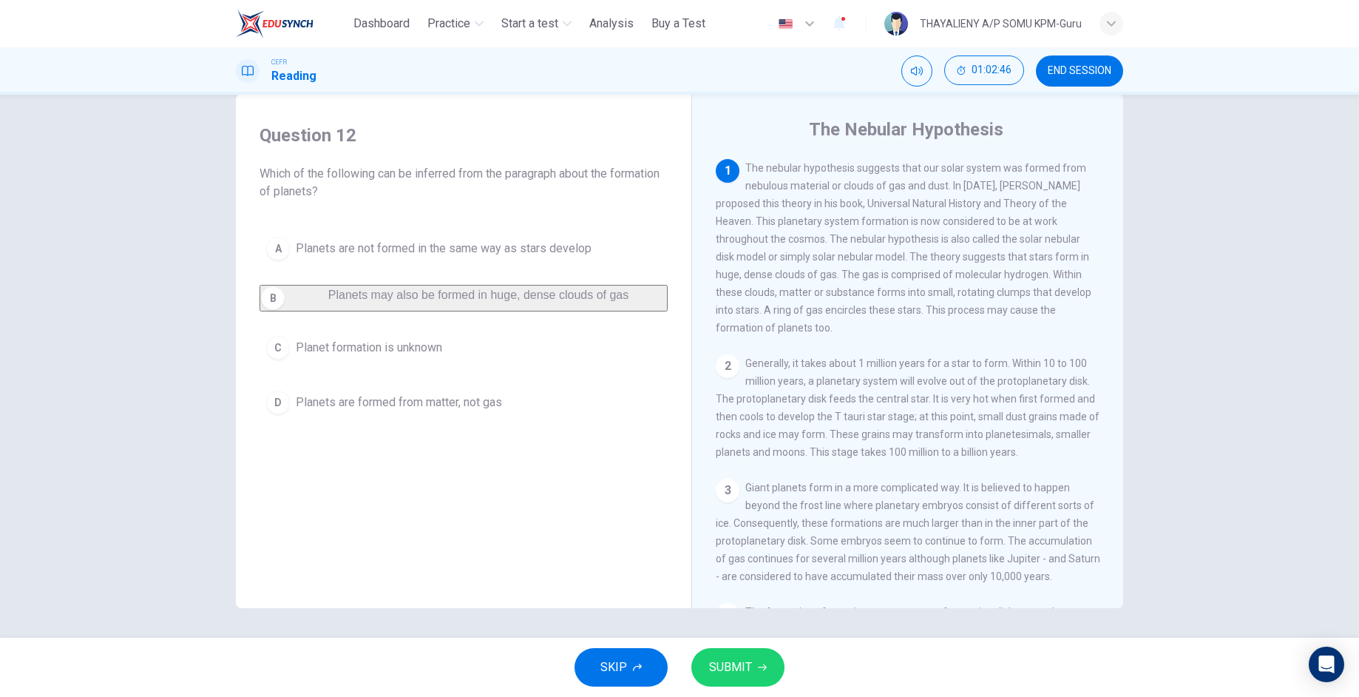
click at [749, 660] on span "SUBMIT" at bounding box center [730, 667] width 43 height 21
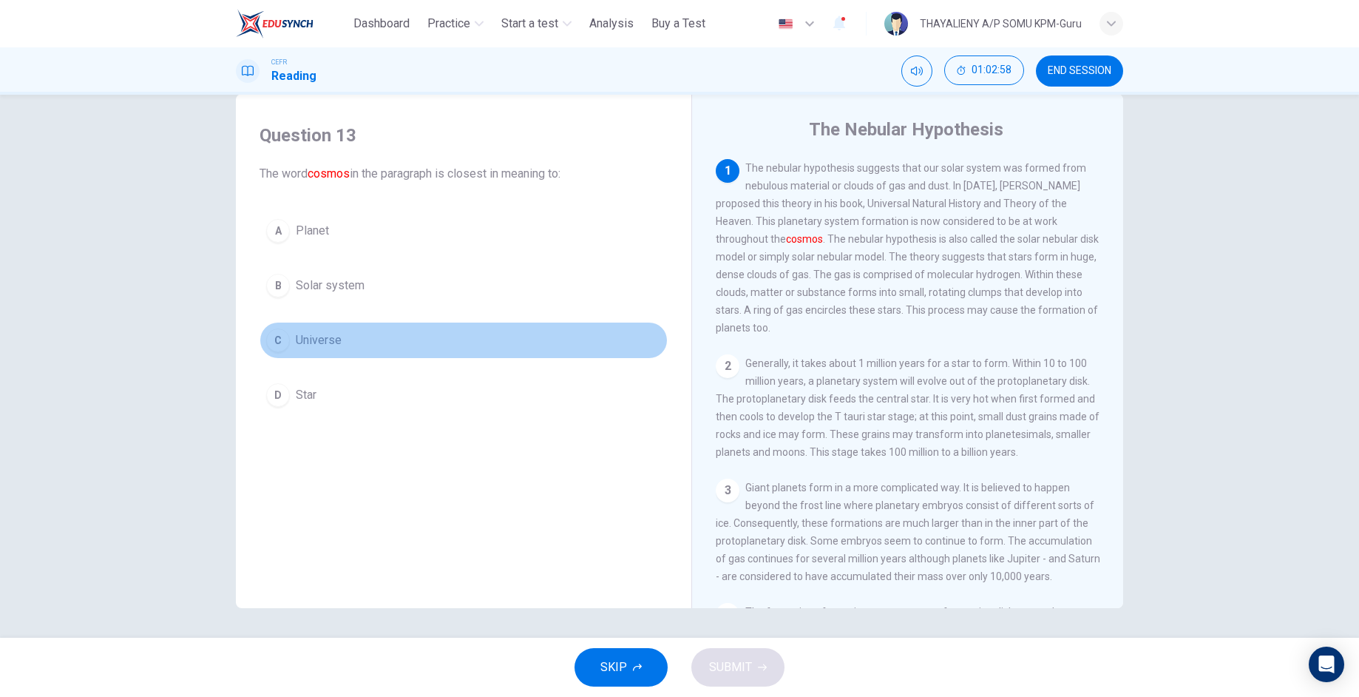
click at [266, 345] on div "C" at bounding box center [278, 340] width 24 height 24
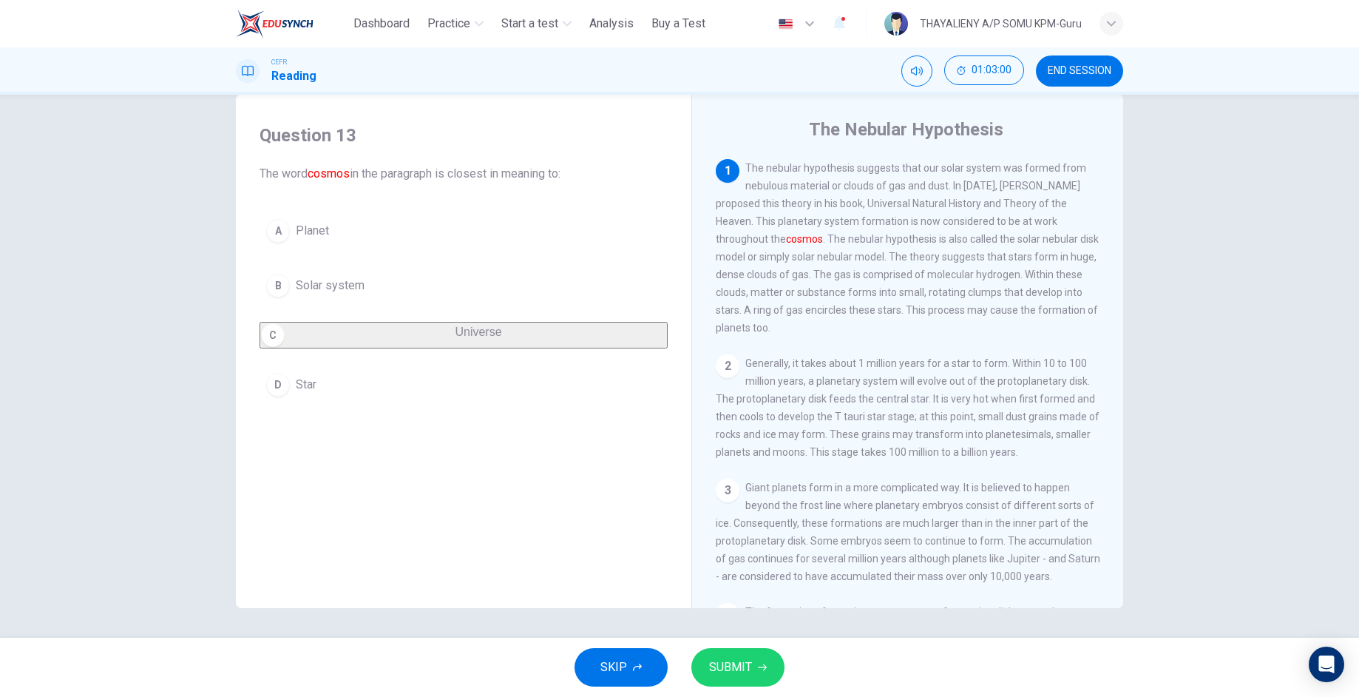
click at [279, 288] on div "B" at bounding box center [278, 286] width 24 height 24
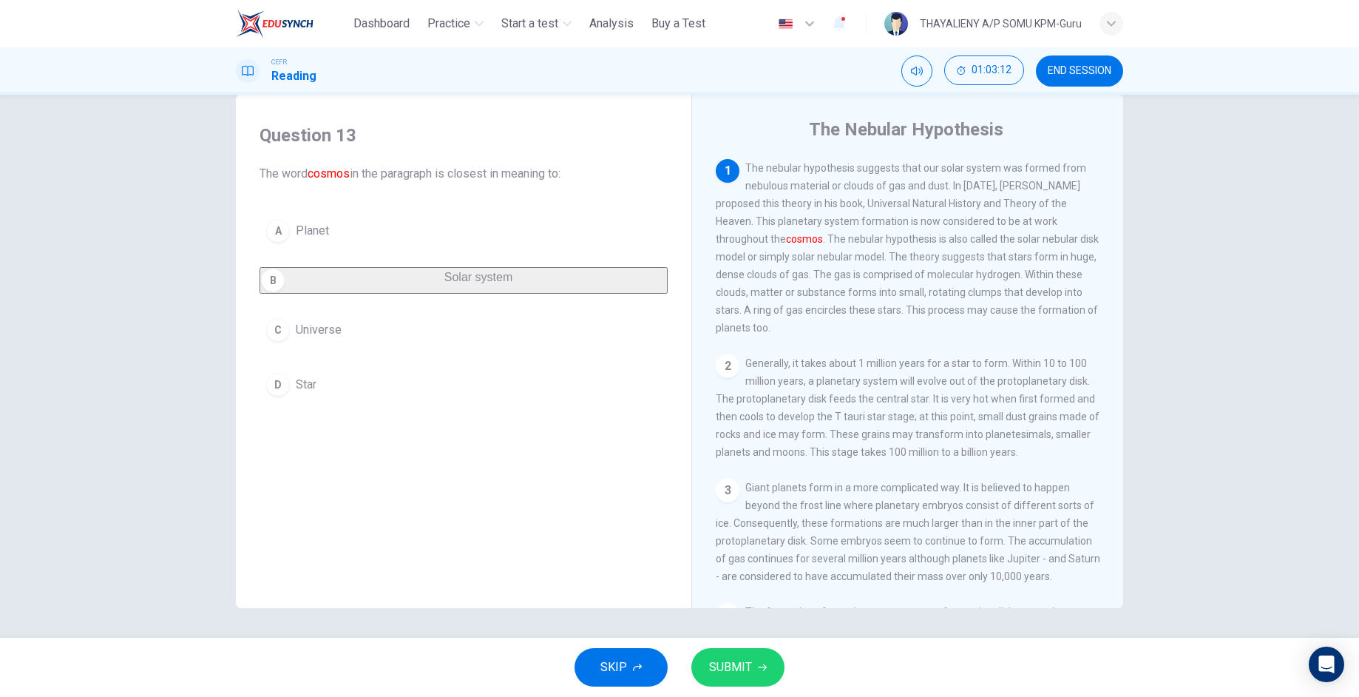
click at [756, 671] on button "SUBMIT" at bounding box center [737, 667] width 93 height 38
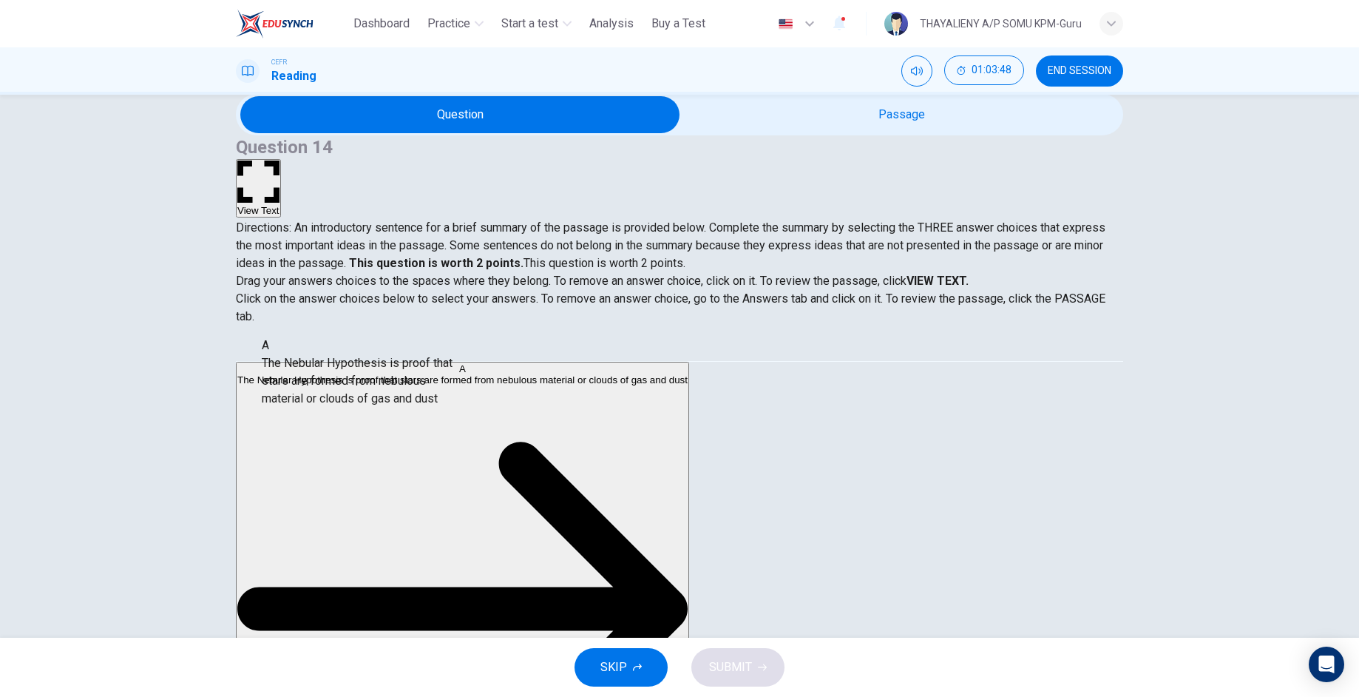
drag, startPoint x: 339, startPoint y: 381, endPoint x: 347, endPoint y: 380, distance: 8.2
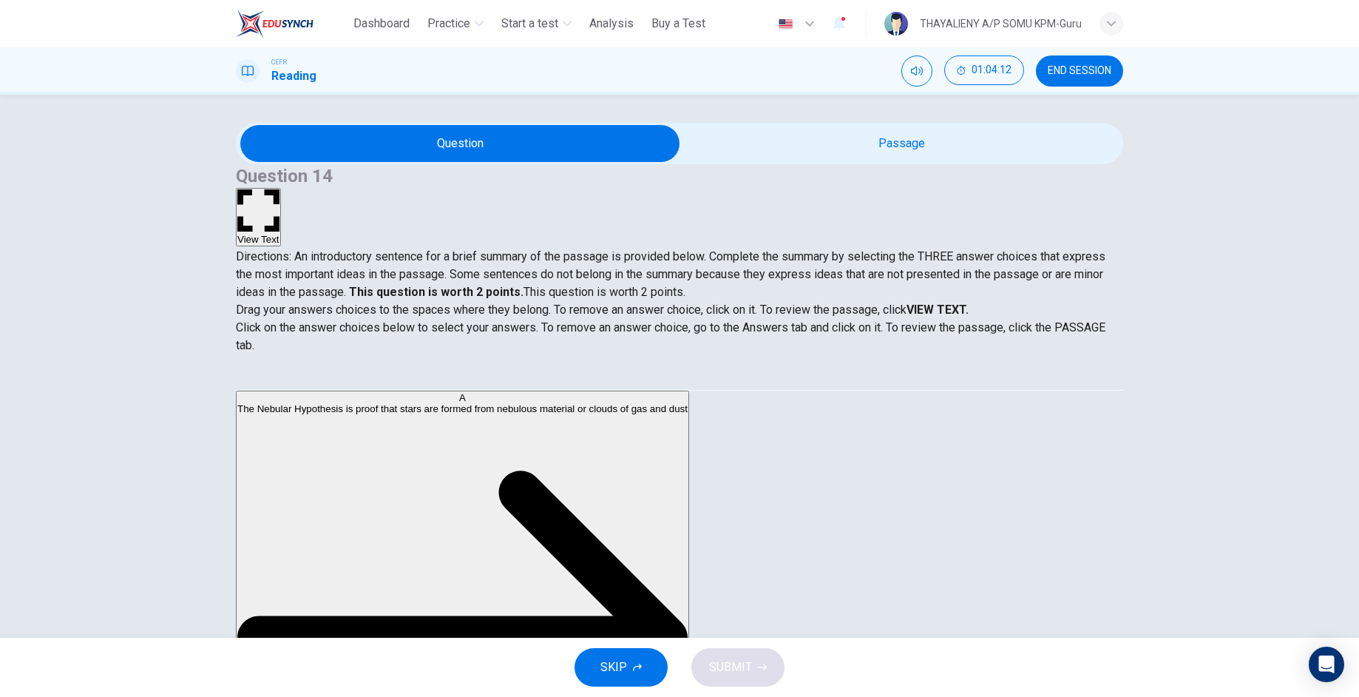
scroll to position [0, 0]
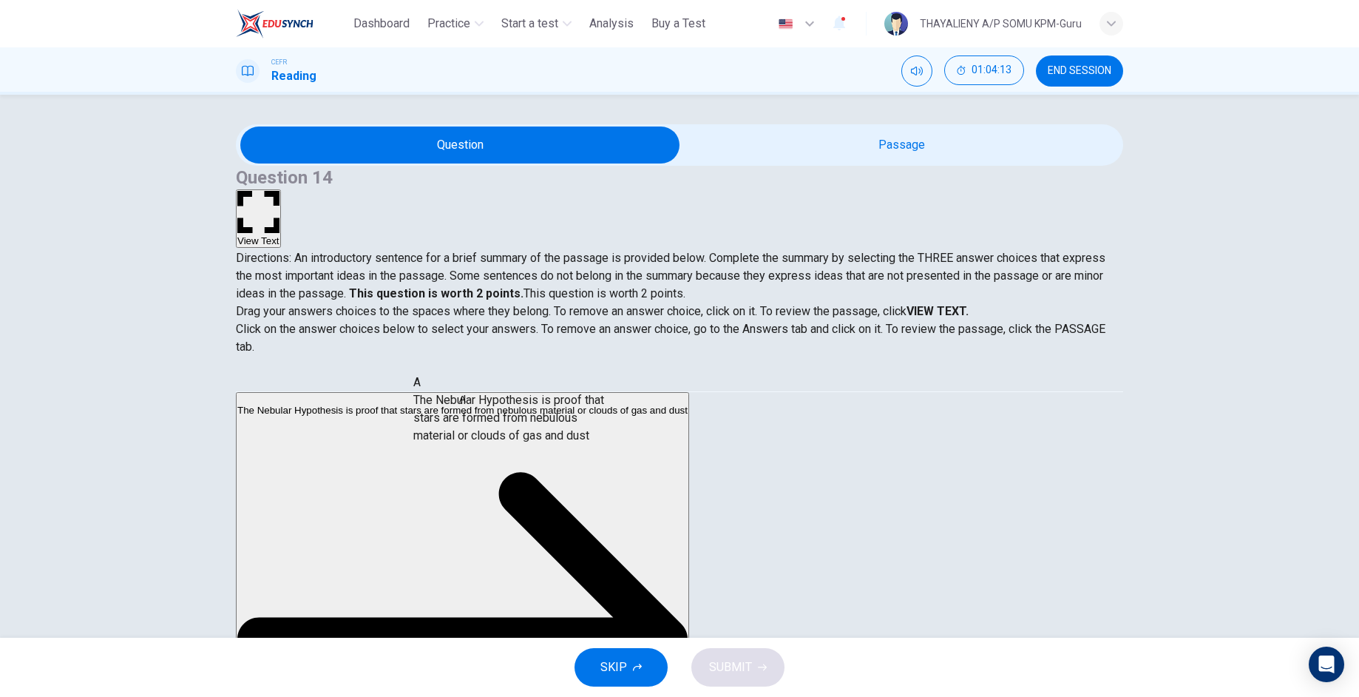
drag, startPoint x: 342, startPoint y: 430, endPoint x: 556, endPoint y: 414, distance: 215.0
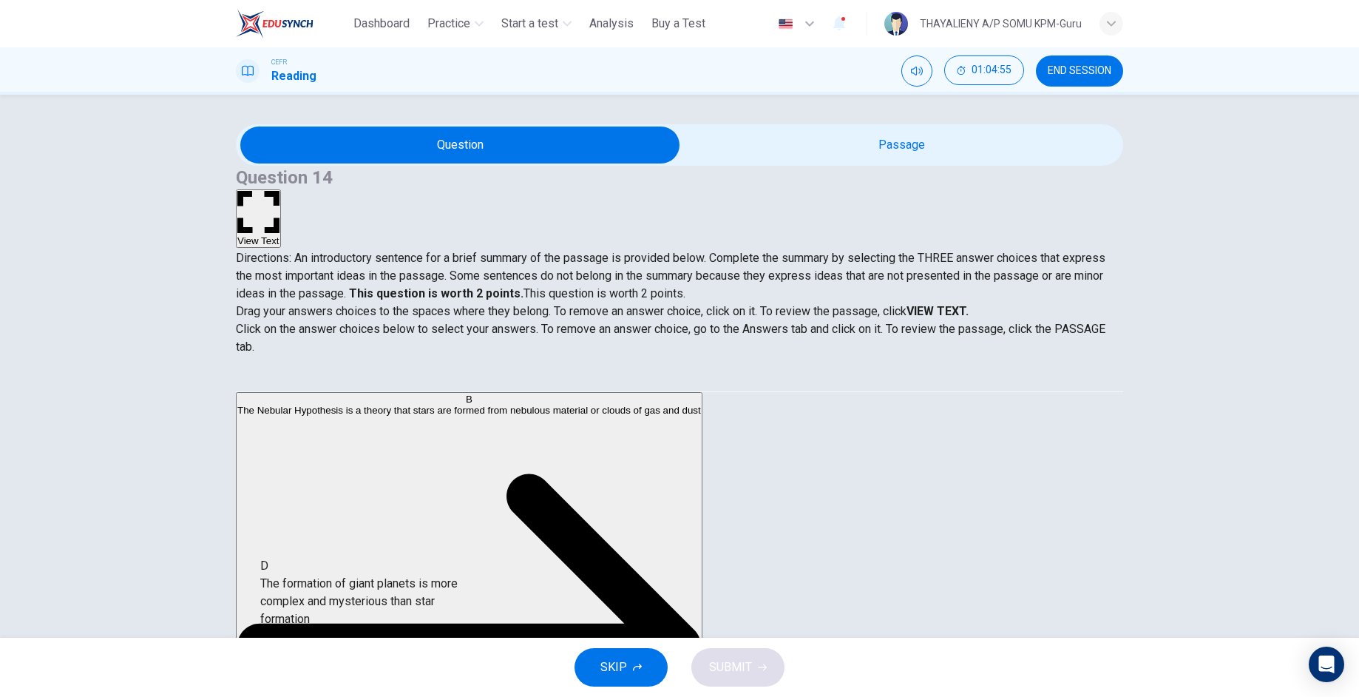
scroll to position [1, 0]
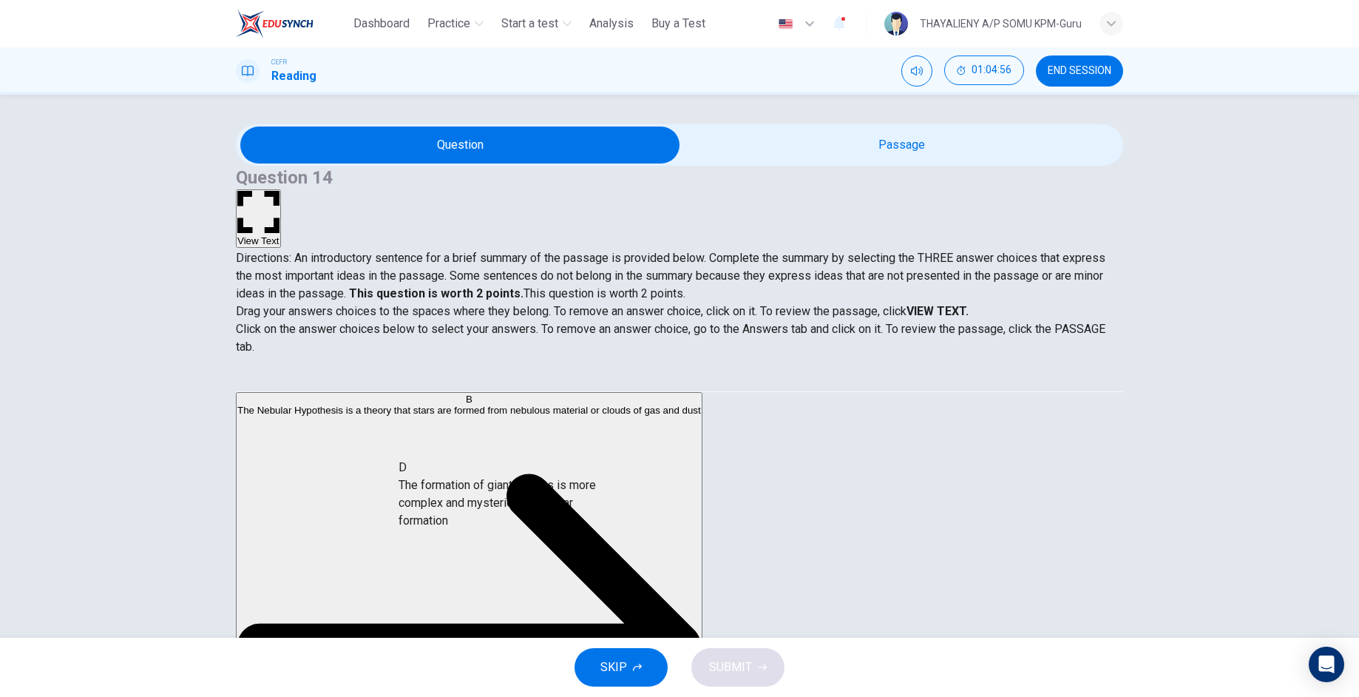
drag, startPoint x: 399, startPoint y: 578, endPoint x: 571, endPoint y: 459, distance: 208.8
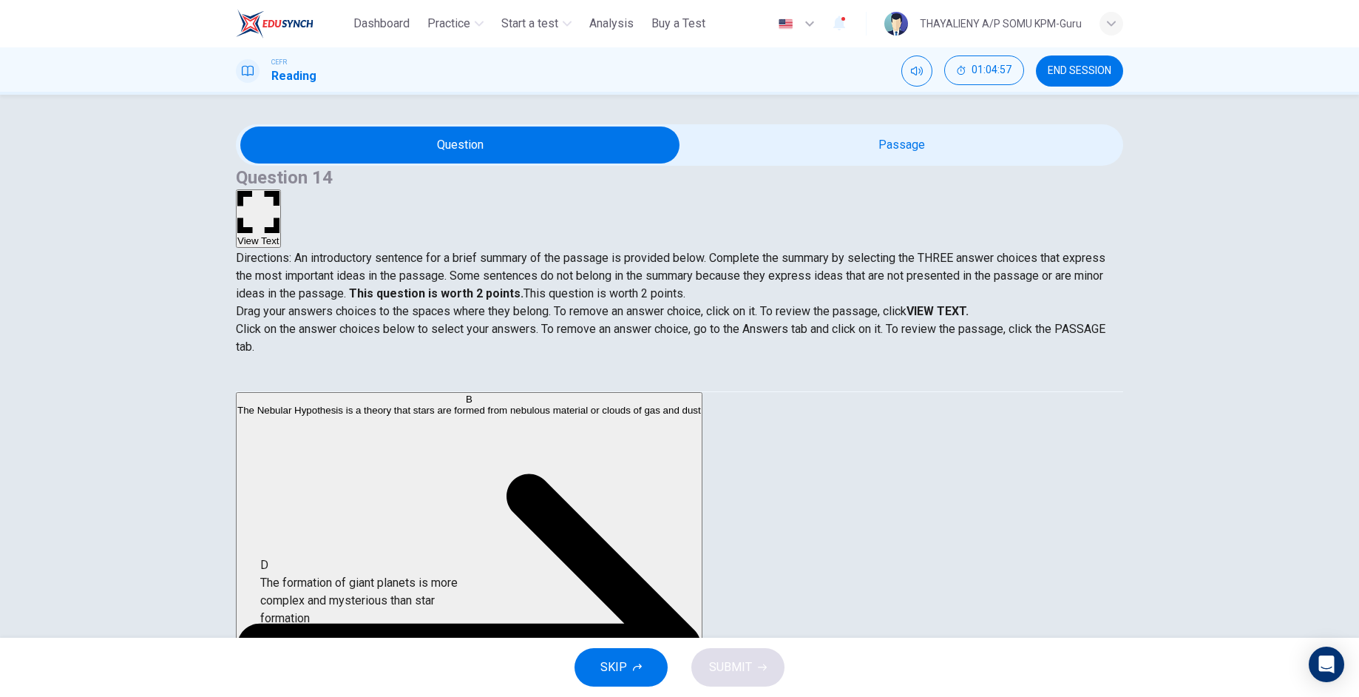
scroll to position [3, 0]
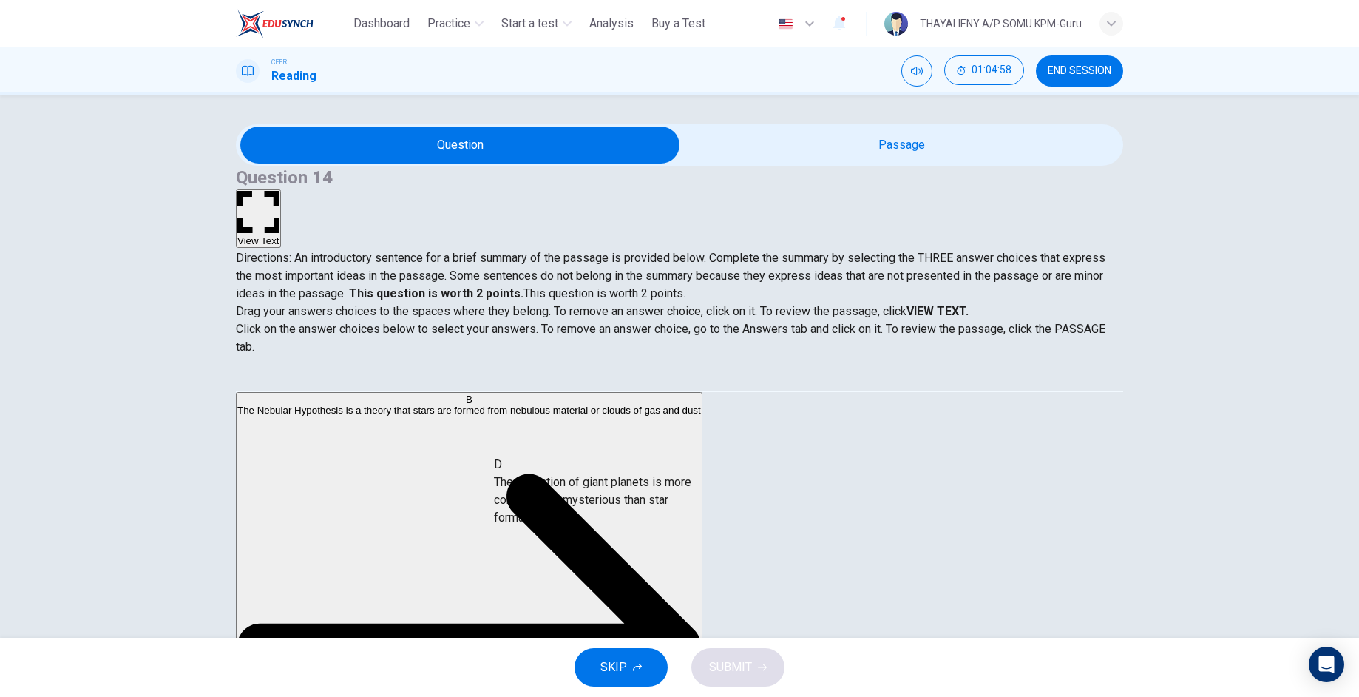
drag, startPoint x: 390, startPoint y: 588, endPoint x: 676, endPoint y: 416, distance: 334.0
drag, startPoint x: 366, startPoint y: 514, endPoint x: 624, endPoint y: 504, distance: 258.3
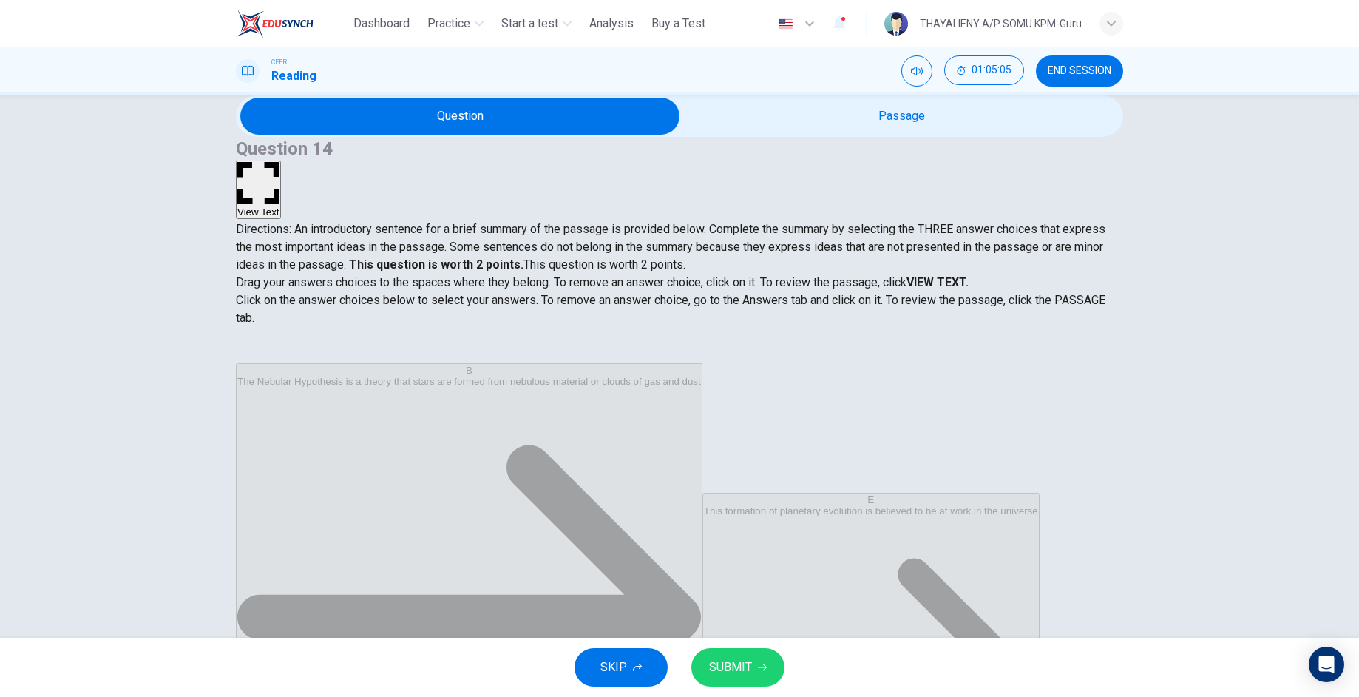
scroll to position [30, 0]
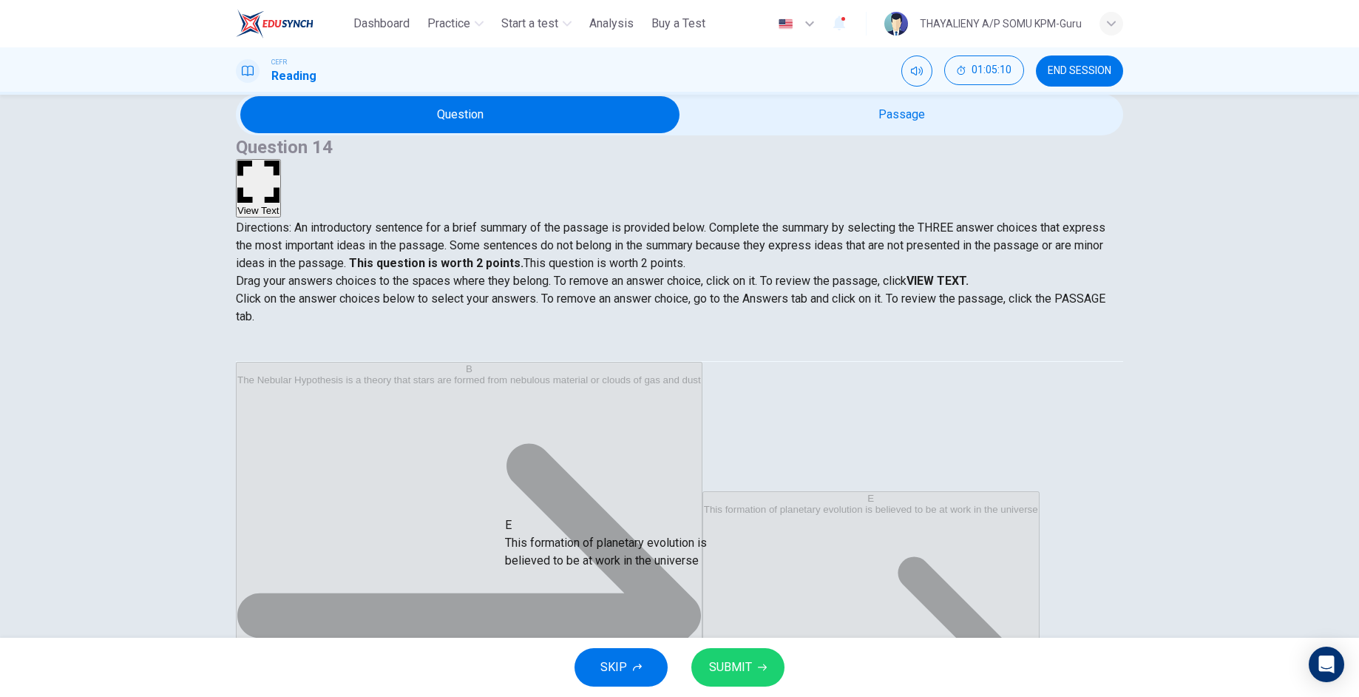
drag, startPoint x: 353, startPoint y: 450, endPoint x: 635, endPoint y: 563, distance: 304.6
drag, startPoint x: 365, startPoint y: 449, endPoint x: 700, endPoint y: 541, distance: 347.3
drag, startPoint x: 361, startPoint y: 456, endPoint x: 695, endPoint y: 546, distance: 346.0
click at [699, 636] on div "Question 14 View Text Directions: An introductory sentence for a brief summary …" at bounding box center [679, 366] width 1359 height 543
click at [725, 667] on span "SUBMIT" at bounding box center [730, 667] width 43 height 21
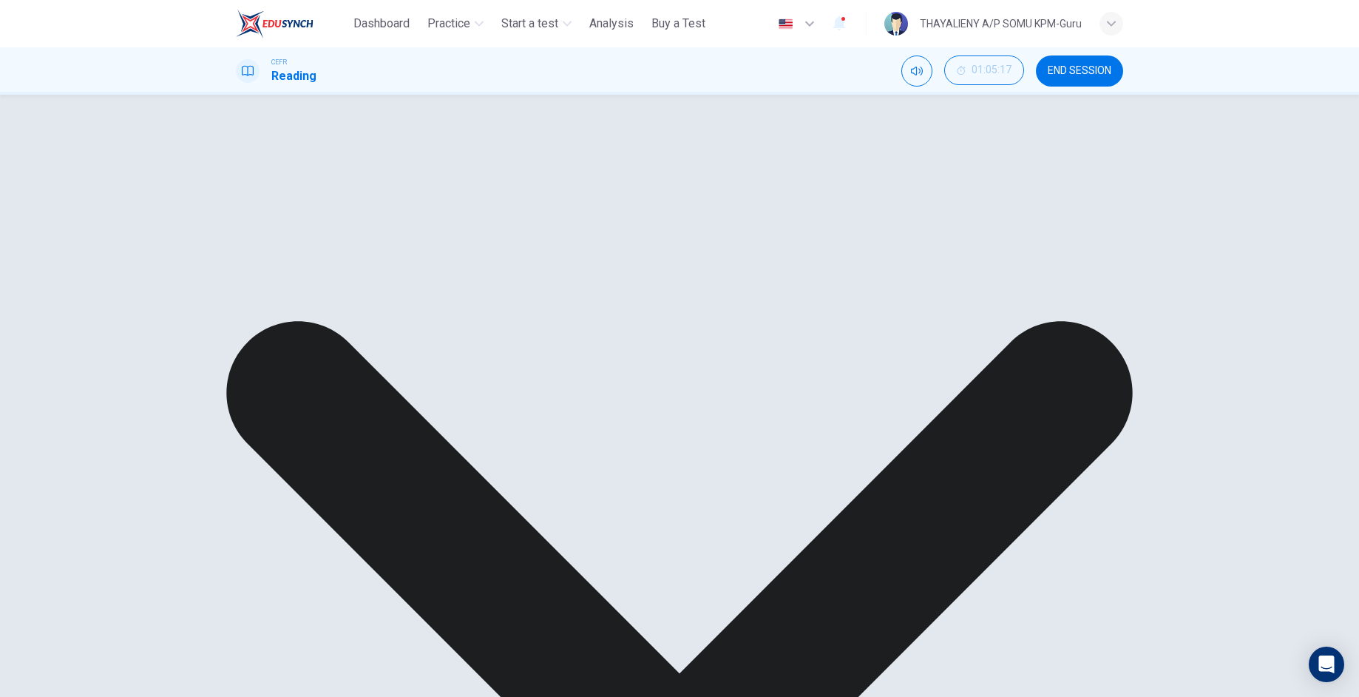
scroll to position [49, 0]
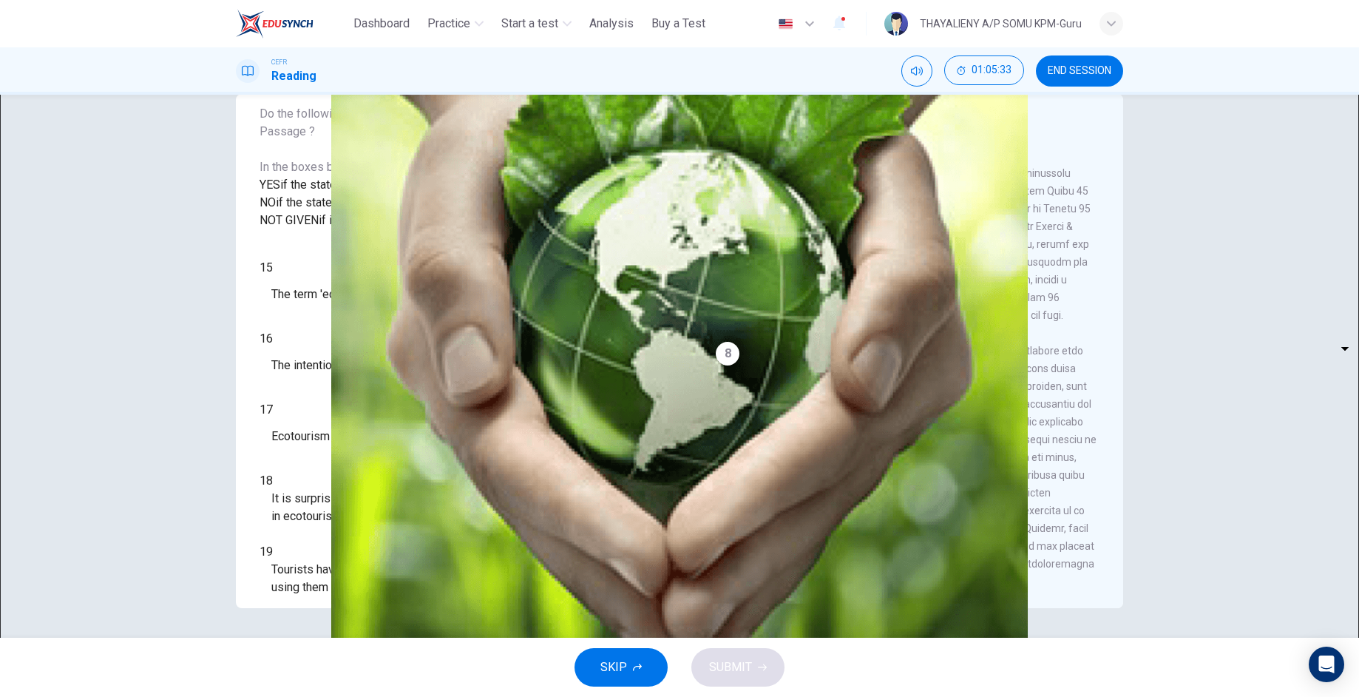
scroll to position [1539, 0]
click at [1106, 70] on span "END SESSION" at bounding box center [1080, 71] width 64 height 12
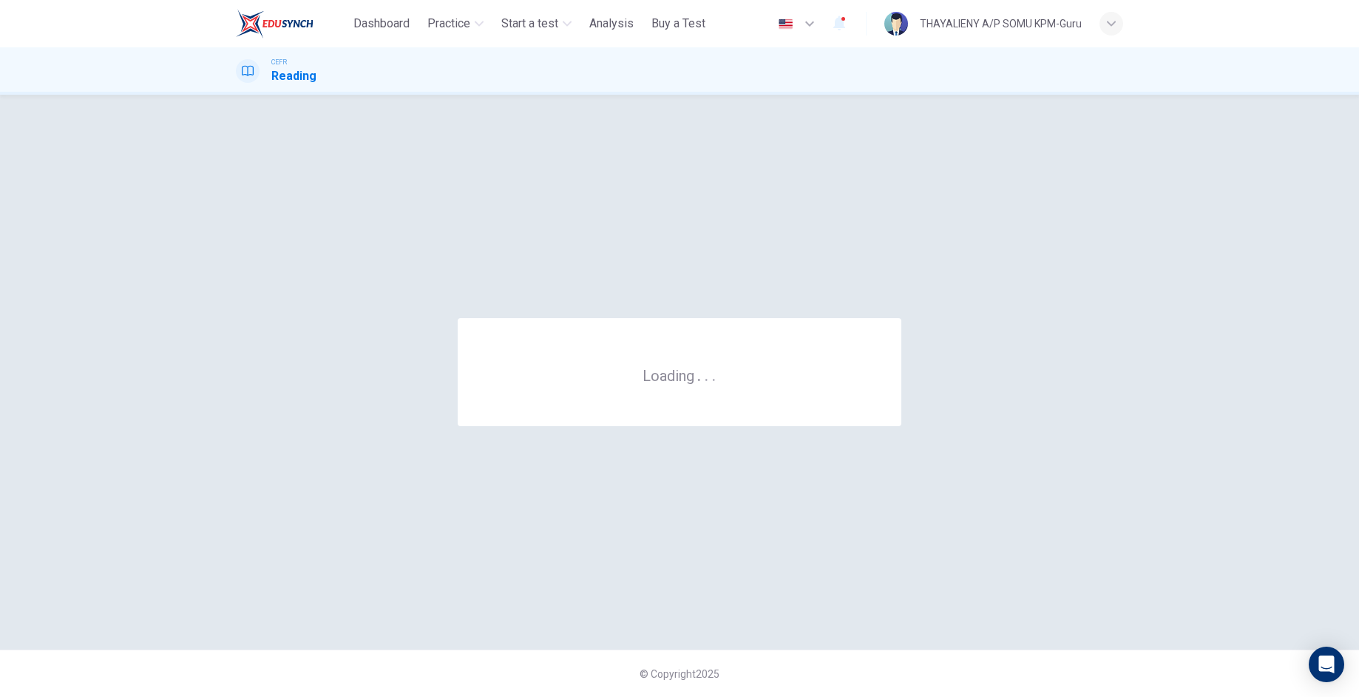
scroll to position [0, 0]
